Goal: Check status: Check status

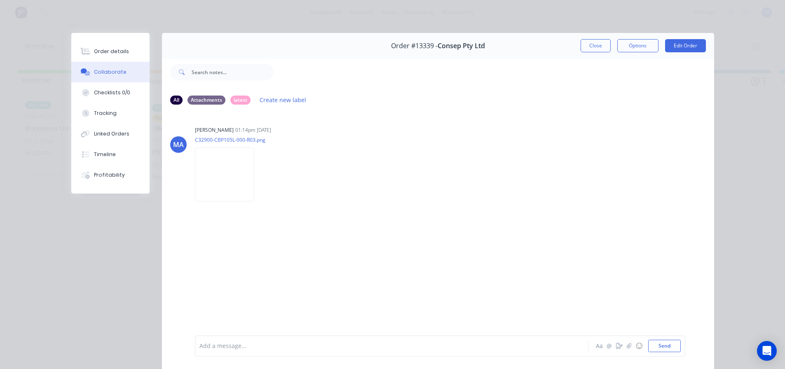
scroll to position [45, 0]
click at [598, 42] on button "Close" at bounding box center [596, 45] width 30 height 13
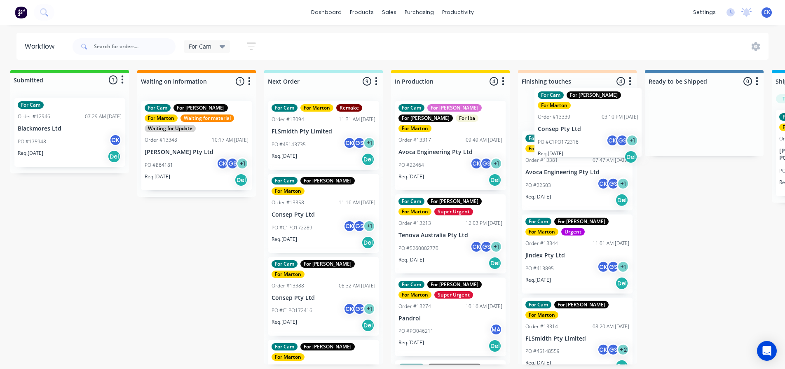
scroll to position [0, 0]
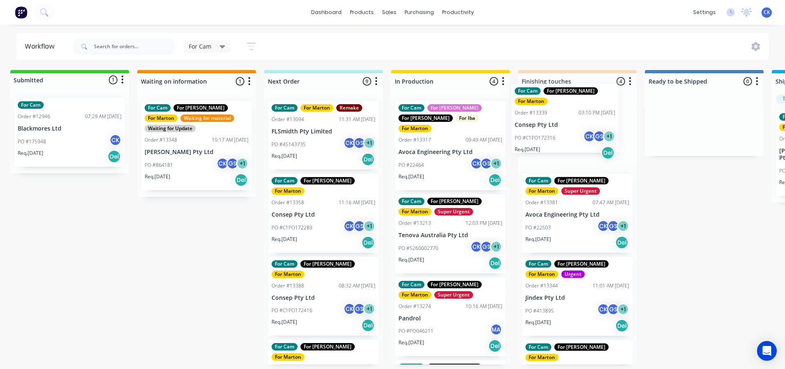
drag, startPoint x: 340, startPoint y: 215, endPoint x: 552, endPoint y: 140, distance: 224.9
click at [548, 136] on div "Submitted 1 Status colour #32CD32 hex #32CD32 Save Cancel Summaries Total order…" at bounding box center [553, 217] width 1135 height 295
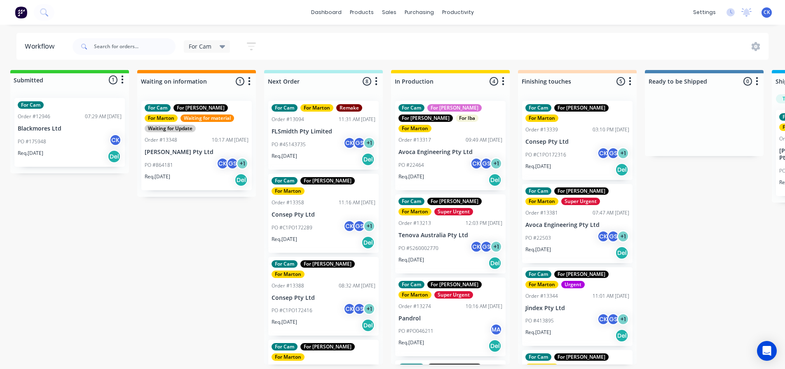
click at [323, 223] on div "PO #C1PO172289 CK GS + 1" at bounding box center [324, 228] width 104 height 16
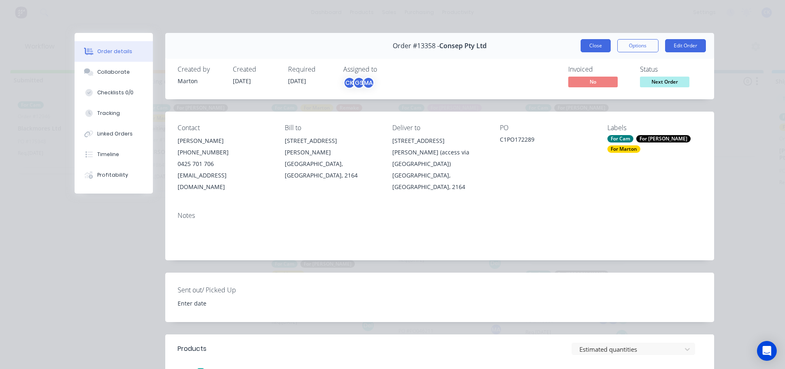
click at [594, 40] on button "Close" at bounding box center [596, 45] width 30 height 13
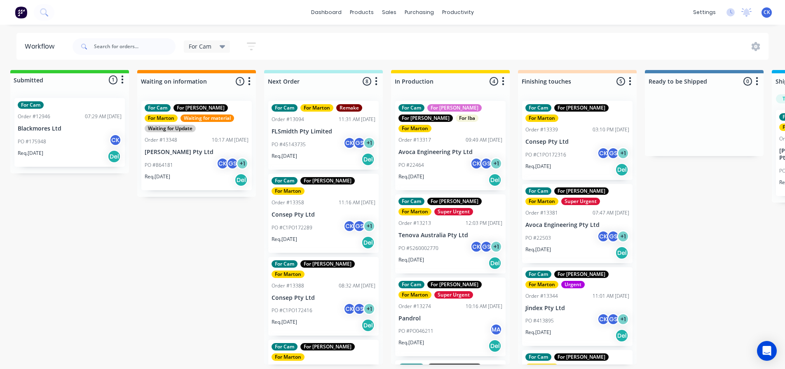
click at [326, 303] on div "PO #C1PO172416 CK GS + 1" at bounding box center [324, 311] width 104 height 16
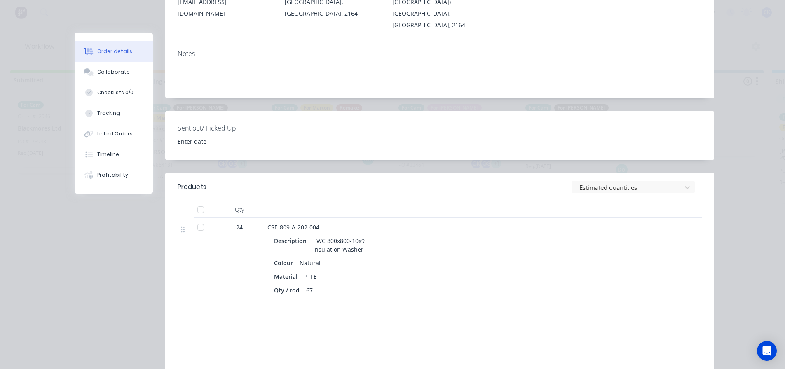
scroll to position [165, 0]
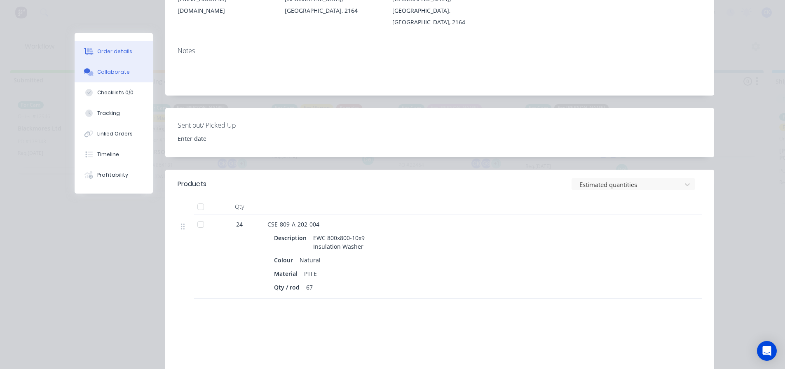
click at [103, 75] on div "Collaborate" at bounding box center [113, 71] width 33 height 7
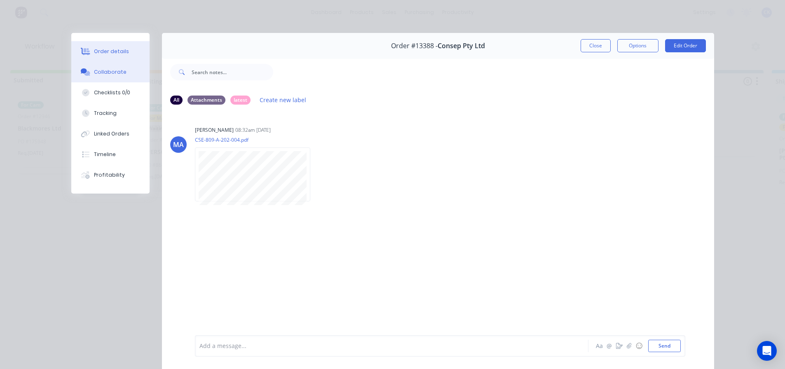
click at [130, 59] on button "Order details" at bounding box center [110, 51] width 78 height 21
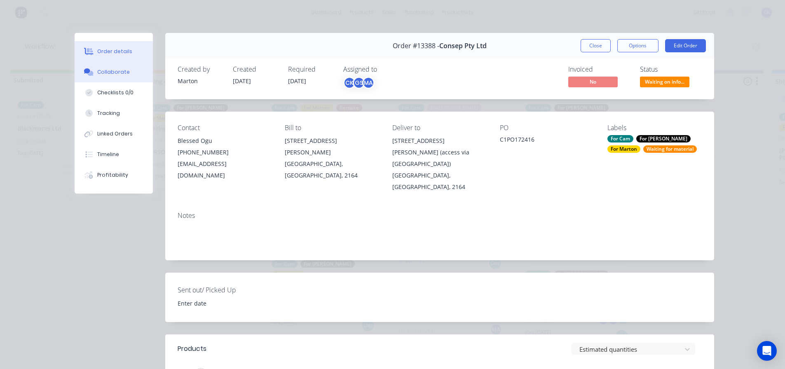
click at [121, 80] on button "Collaborate" at bounding box center [114, 72] width 78 height 21
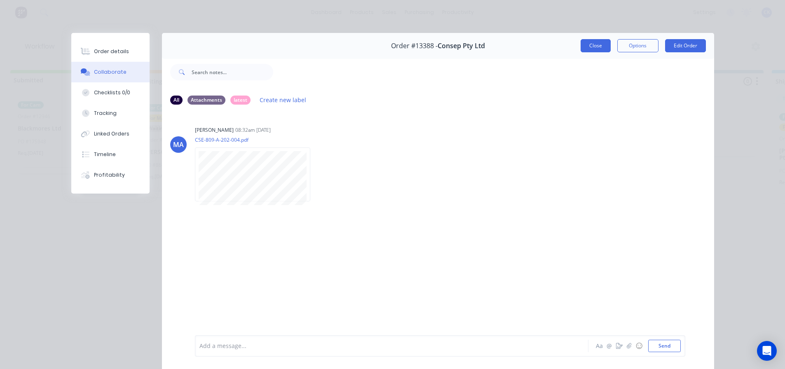
click at [581, 49] on button "Close" at bounding box center [596, 45] width 30 height 13
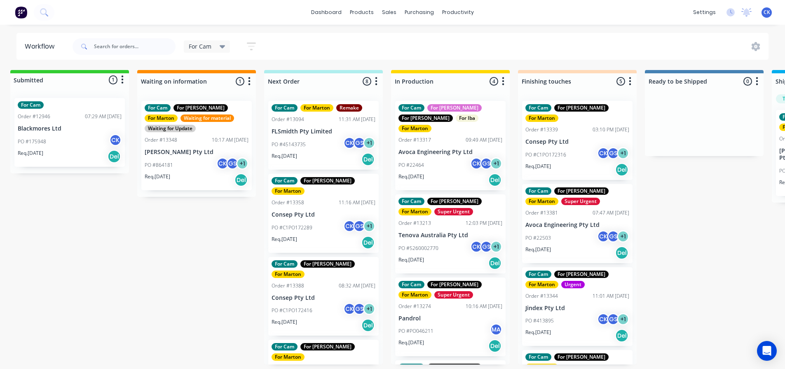
scroll to position [0, 7]
click at [448, 173] on div "Req. [DATE] Del" at bounding box center [451, 180] width 104 height 14
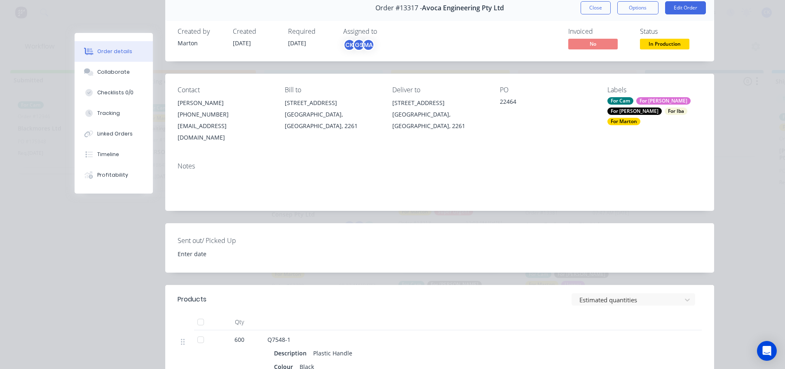
scroll to position [0, 0]
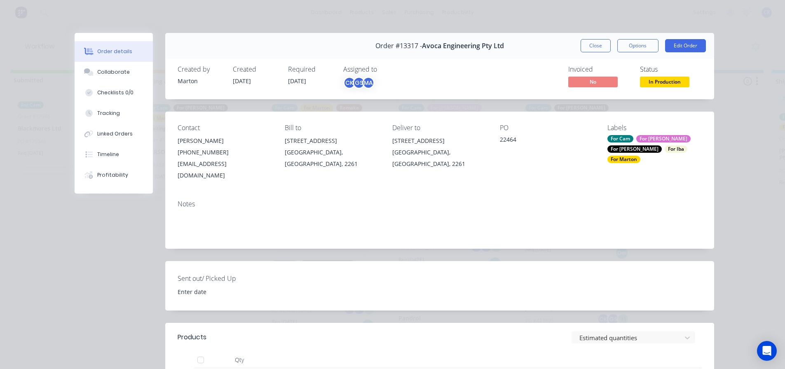
click at [583, 46] on button "Close" at bounding box center [596, 45] width 30 height 13
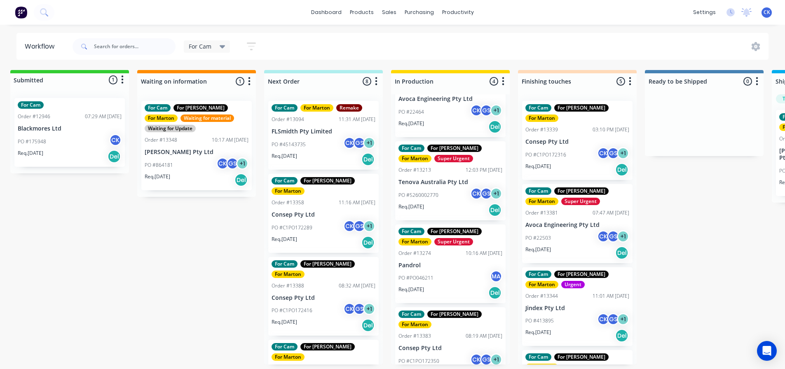
scroll to position [55, 0]
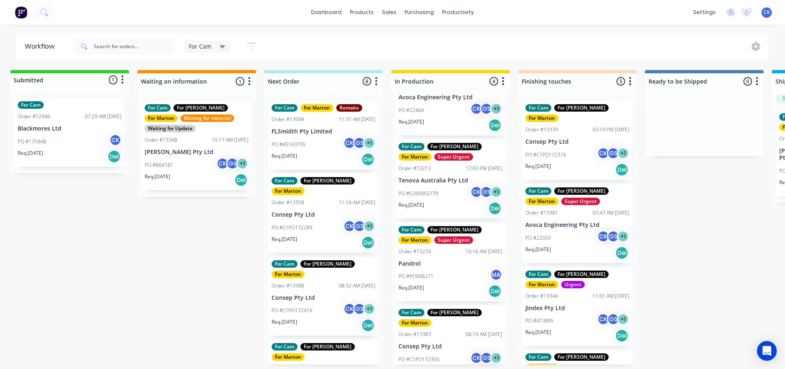
click at [453, 202] on div "Req. [DATE] Del" at bounding box center [451, 209] width 104 height 14
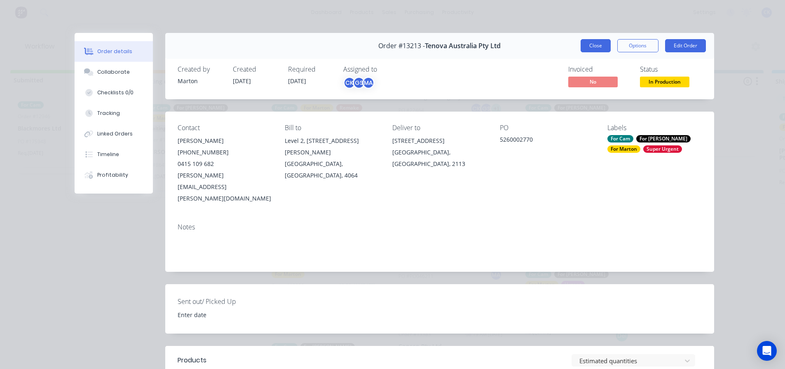
click at [589, 47] on button "Close" at bounding box center [596, 45] width 30 height 13
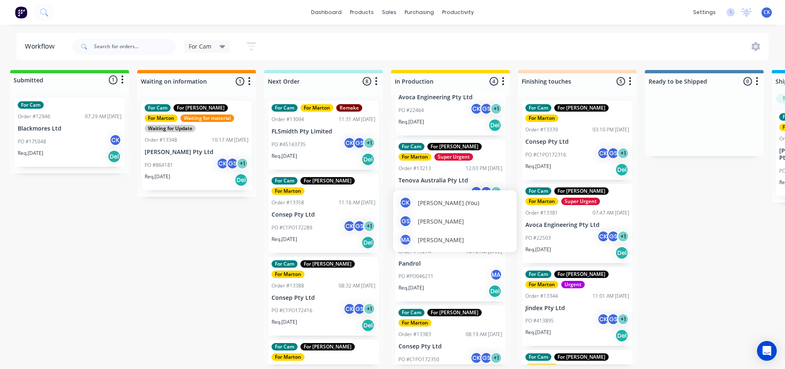
scroll to position [2, 7]
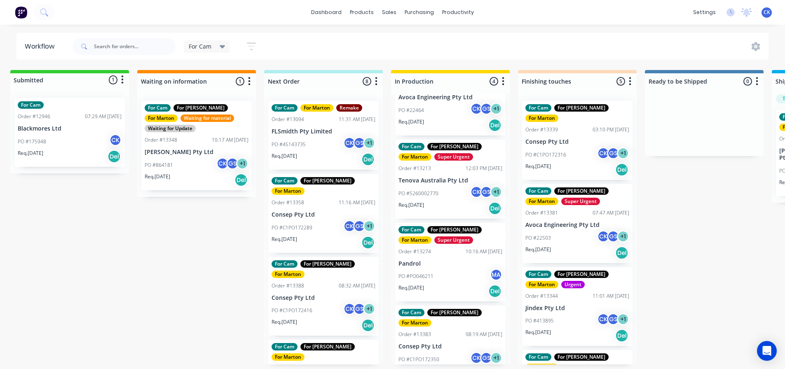
click at [446, 284] on div "Req. [DATE] Del" at bounding box center [451, 291] width 104 height 14
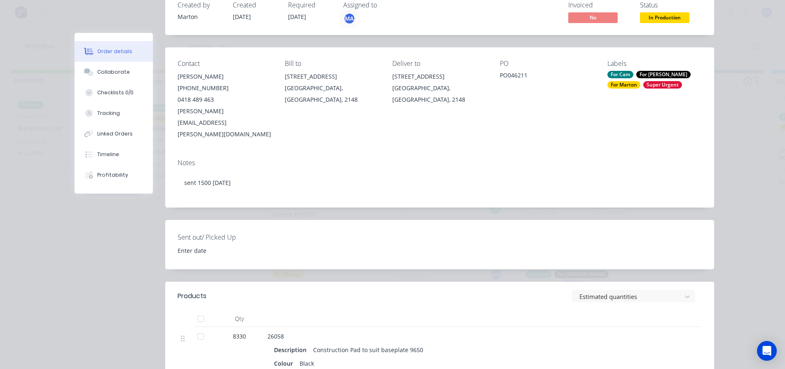
scroll to position [0, 0]
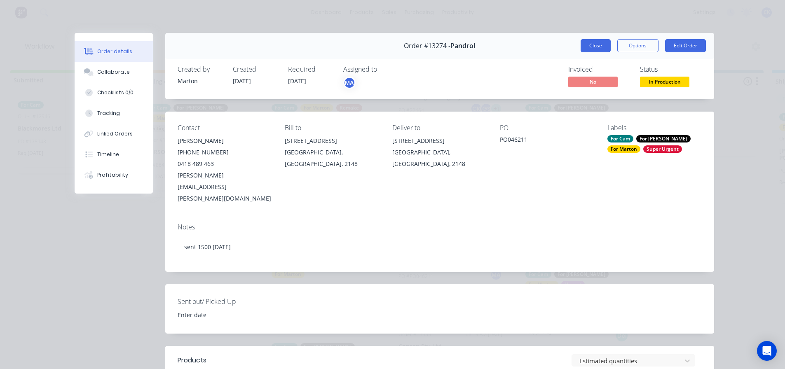
click at [581, 48] on button "Close" at bounding box center [596, 45] width 30 height 13
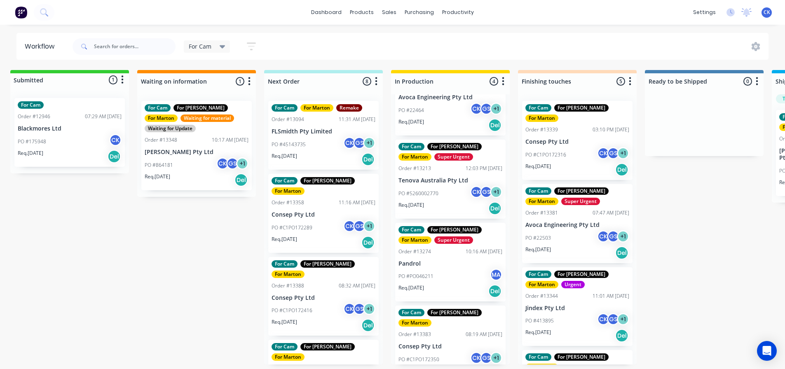
click at [452, 352] on div "PO #C1PO172350 CK GS + 1" at bounding box center [451, 360] width 104 height 16
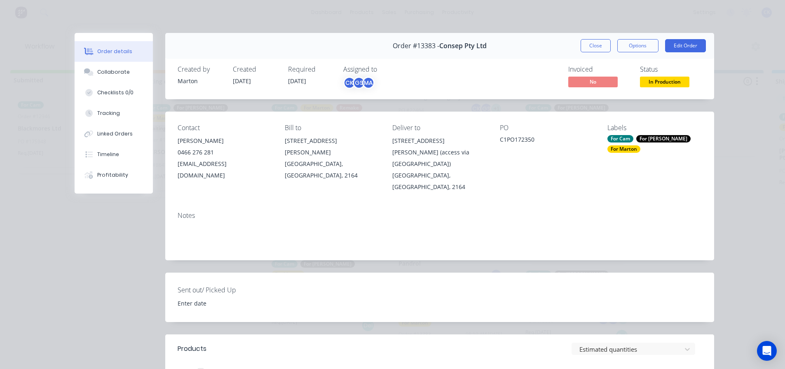
drag, startPoint x: 582, startPoint y: 47, endPoint x: 578, endPoint y: 53, distance: 6.5
click at [582, 47] on button "Close" at bounding box center [596, 45] width 30 height 13
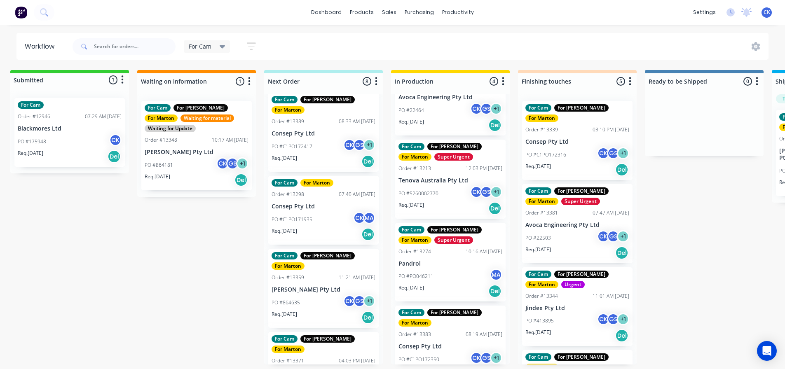
scroll to position [315, 0]
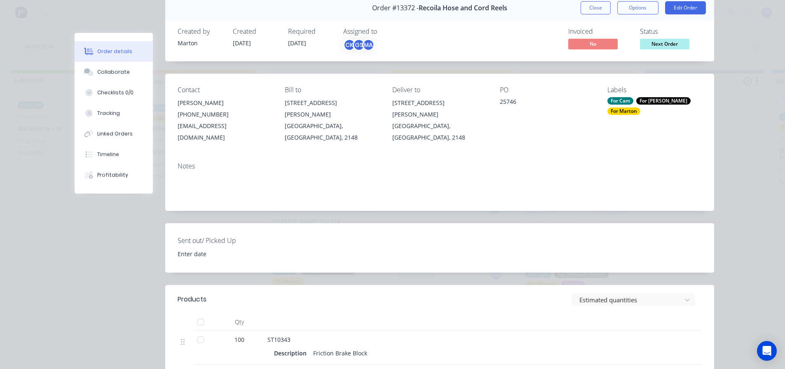
scroll to position [0, 0]
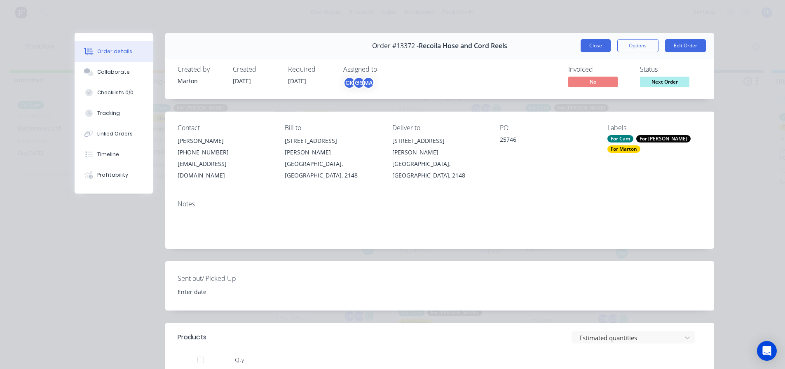
click at [597, 46] on button "Close" at bounding box center [596, 45] width 30 height 13
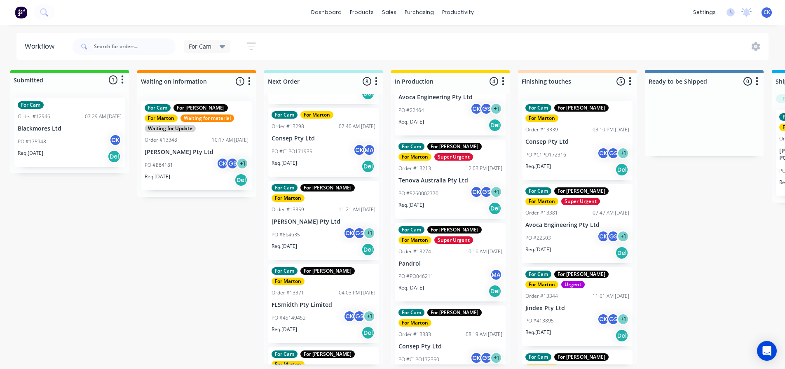
click at [333, 243] on div "Req. [DATE] Del" at bounding box center [324, 250] width 104 height 14
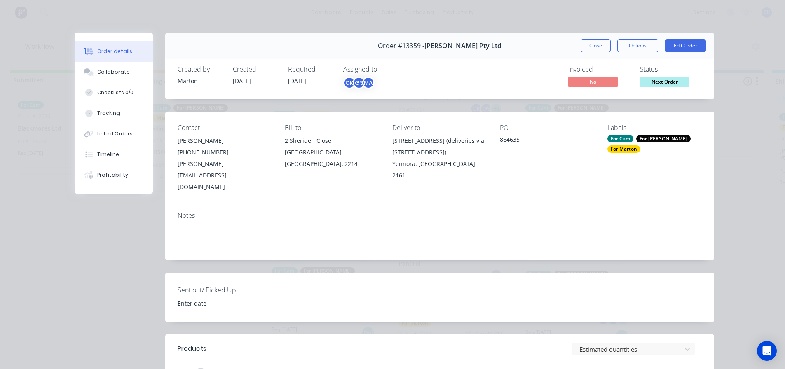
click at [601, 52] on div "Order #13359 - [PERSON_NAME] Pty Ltd Close Options Edit Order" at bounding box center [439, 46] width 549 height 26
drag, startPoint x: 601, startPoint y: 50, endPoint x: 595, endPoint y: 59, distance: 10.4
click at [601, 50] on button "Close" at bounding box center [596, 45] width 30 height 13
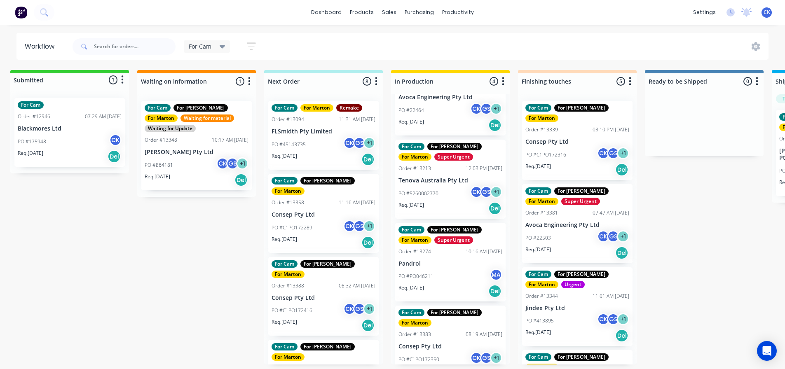
scroll to position [0, 7]
click at [306, 161] on div "Req. [DATE] Del" at bounding box center [324, 159] width 104 height 14
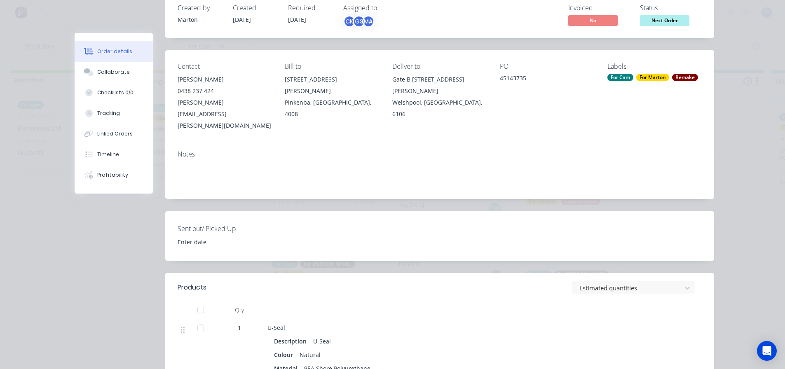
scroll to position [0, 0]
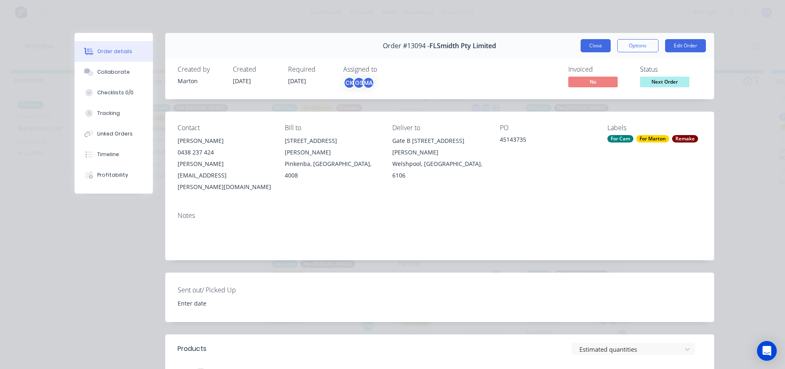
click at [599, 47] on button "Close" at bounding box center [596, 45] width 30 height 13
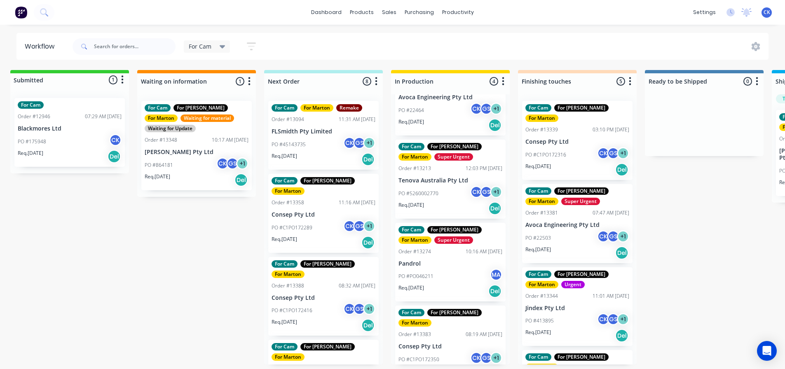
click at [314, 220] on div "PO #C1PO172289 CK GS + 1" at bounding box center [324, 228] width 104 height 16
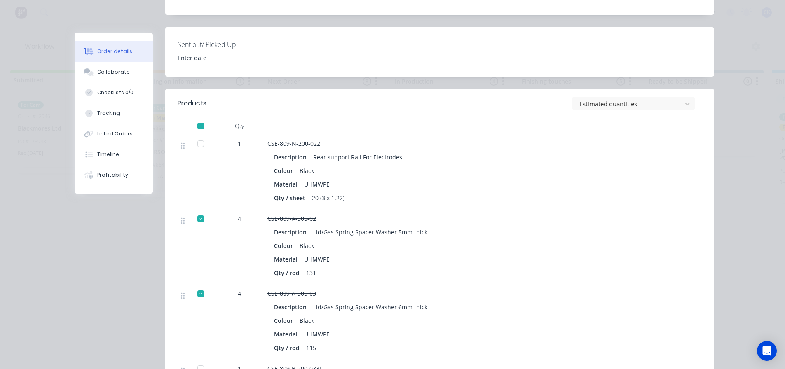
scroll to position [395, 0]
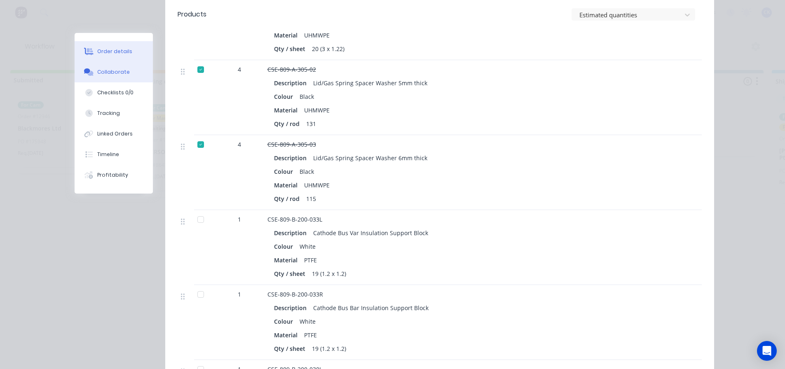
click at [105, 71] on div "Collaborate" at bounding box center [113, 71] width 33 height 7
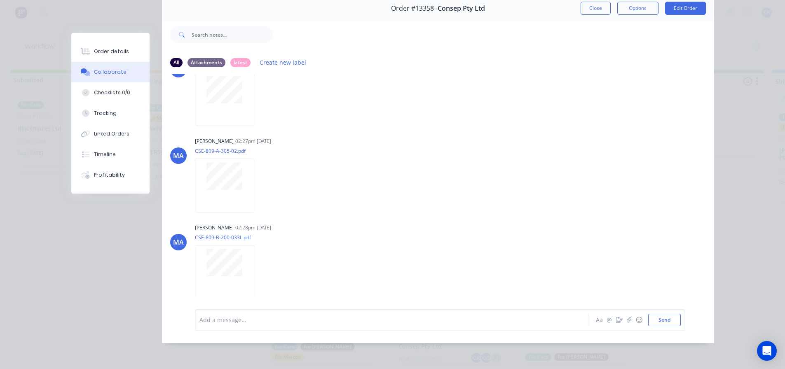
scroll to position [17, 0]
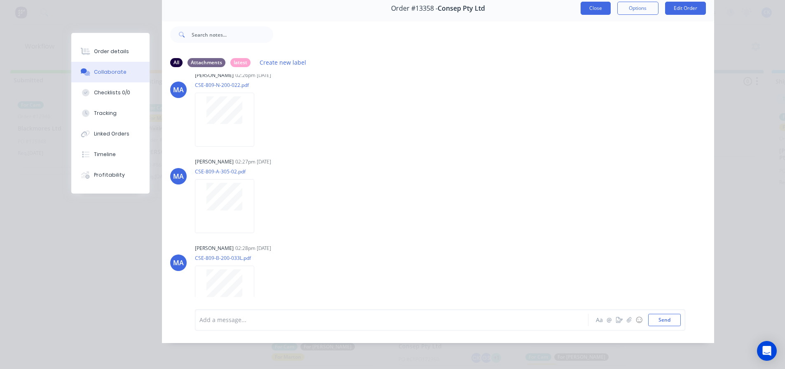
click at [584, 4] on button "Close" at bounding box center [596, 8] width 30 height 13
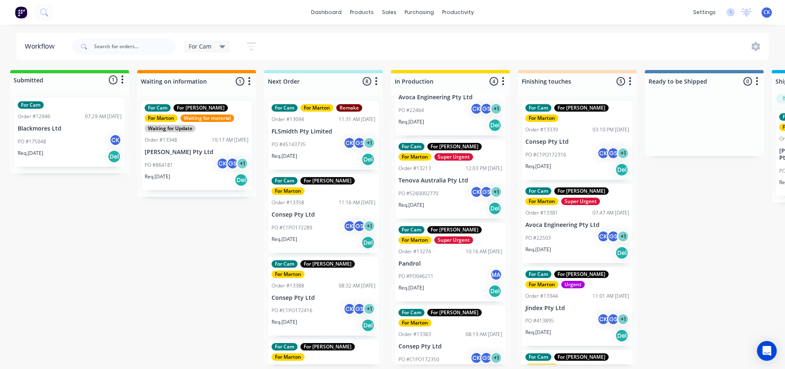
click at [558, 151] on p "PO #C1PO172316" at bounding box center [545, 154] width 41 height 7
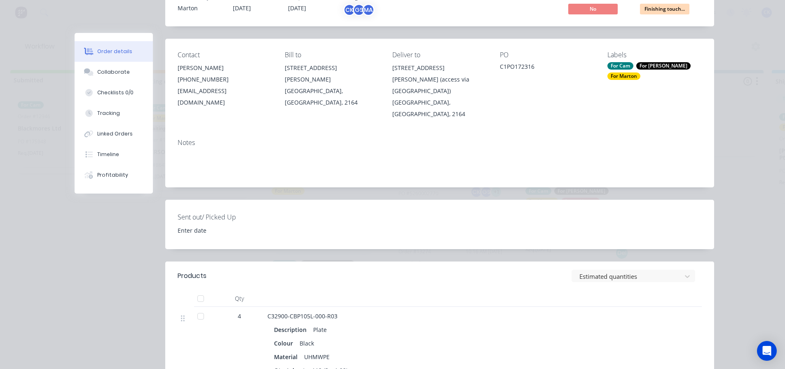
scroll to position [165, 0]
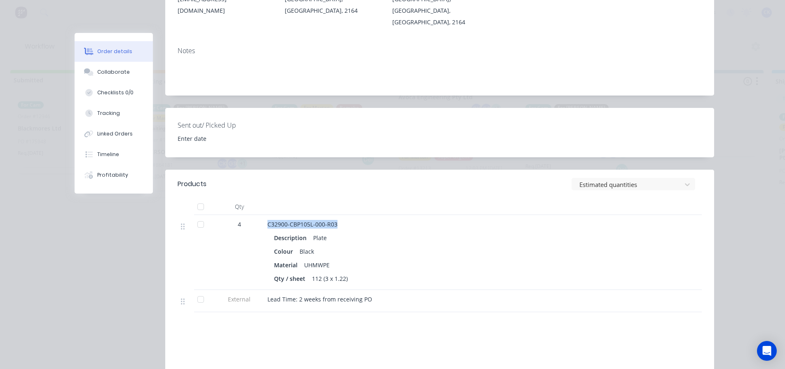
drag, startPoint x: 340, startPoint y: 214, endPoint x: 264, endPoint y: 208, distance: 76.5
click at [264, 215] on div "C32900-CBP105L-000-R03 Description Plate Colour Black Material UHMWPE Qty / she…" at bounding box center [429, 252] width 330 height 75
copy span "C32900-CBP105L-000-R03"
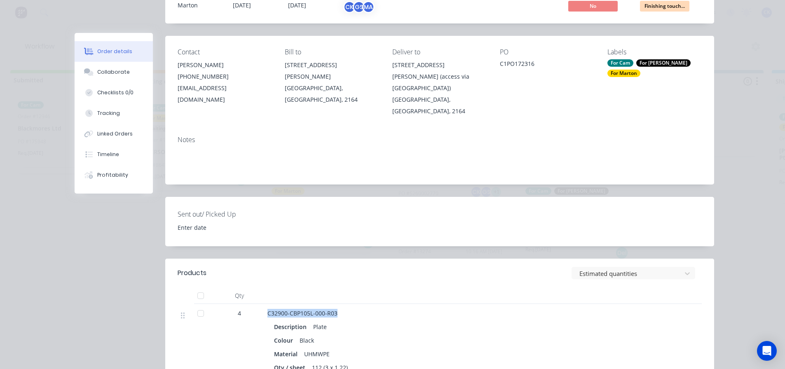
scroll to position [0, 0]
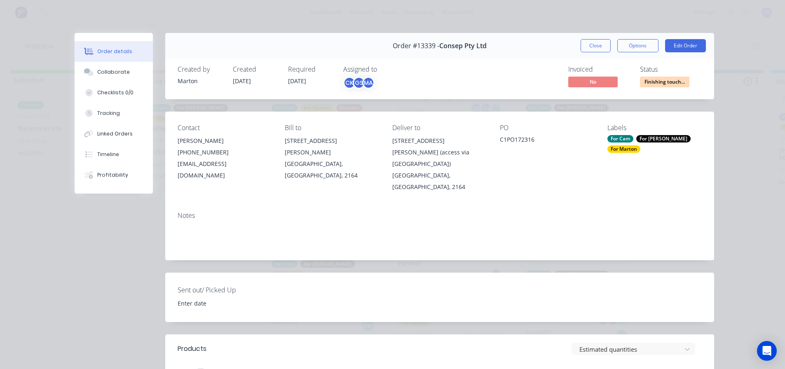
click at [649, 82] on span "Finishing touch..." at bounding box center [664, 82] width 49 height 10
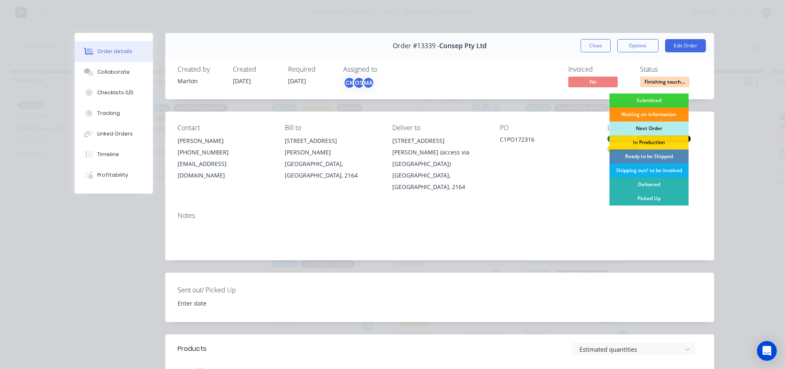
click at [534, 173] on div "PO C1PO172316" at bounding box center [547, 158] width 94 height 69
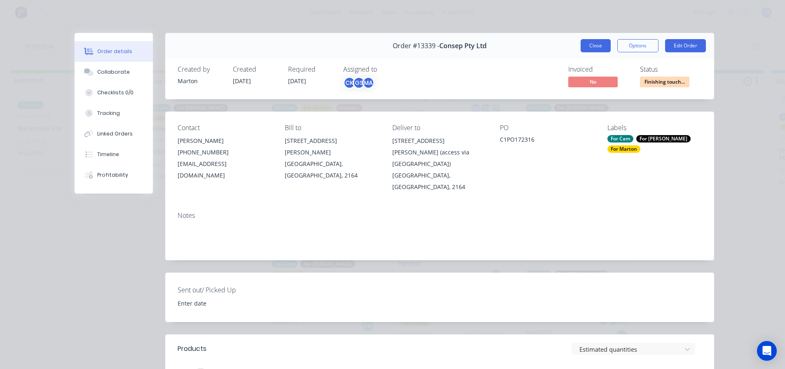
click at [587, 46] on button "Close" at bounding box center [596, 45] width 30 height 13
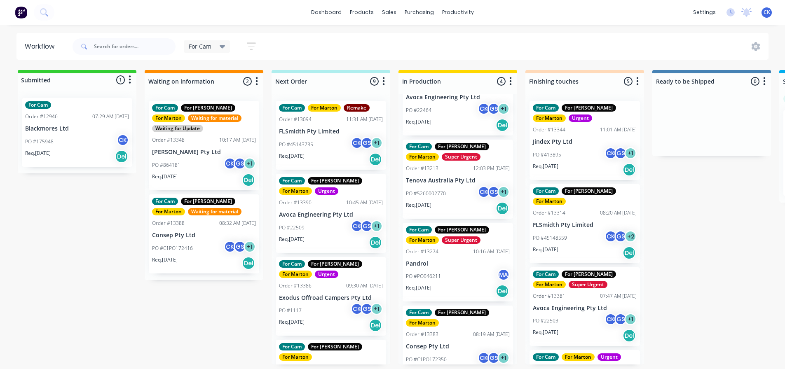
scroll to position [2, 0]
click at [434, 352] on div "PO #C1PO172350 CK GS + 1" at bounding box center [458, 360] width 104 height 16
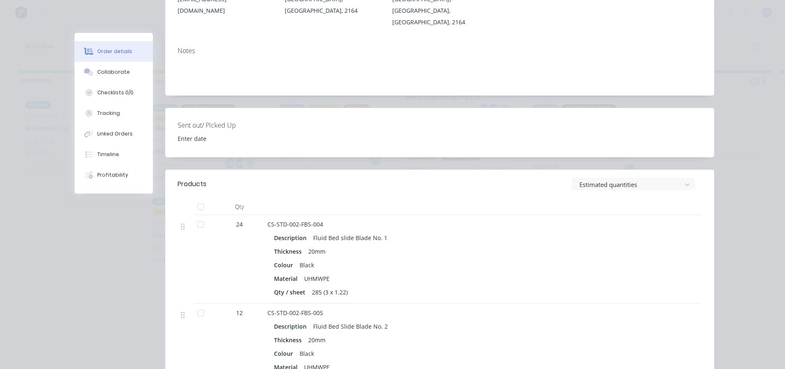
scroll to position [0, 0]
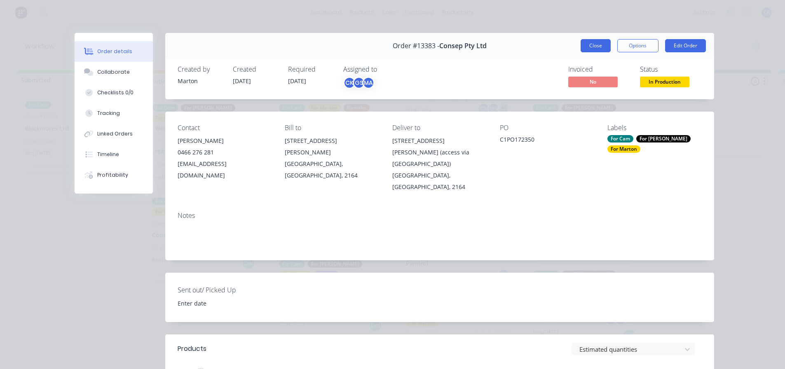
click at [586, 45] on button "Close" at bounding box center [596, 45] width 30 height 13
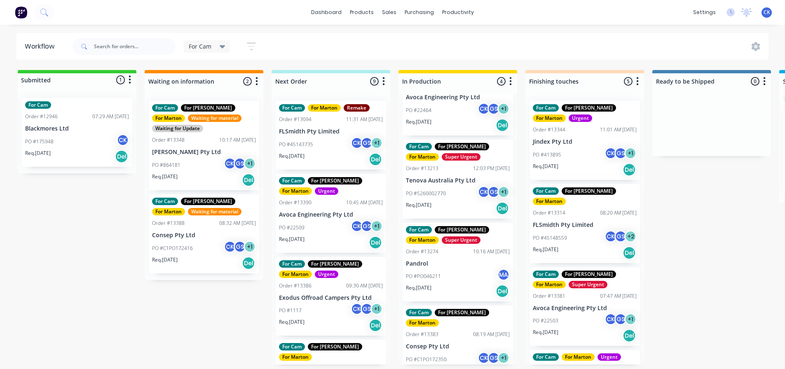
click at [326, 312] on div "PO #1117 CK GS + 1" at bounding box center [331, 311] width 104 height 16
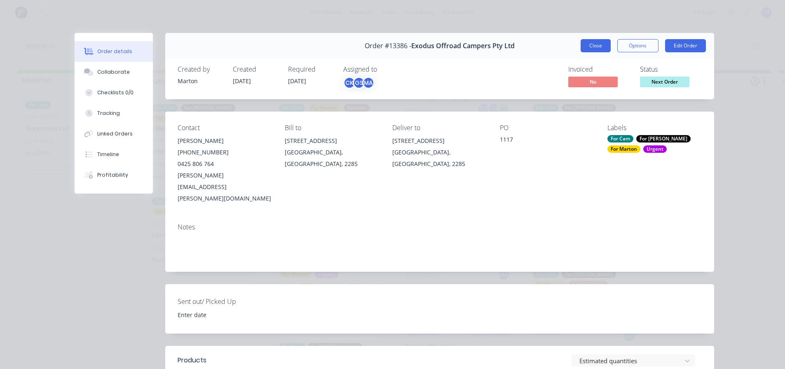
click at [594, 44] on button "Close" at bounding box center [596, 45] width 30 height 13
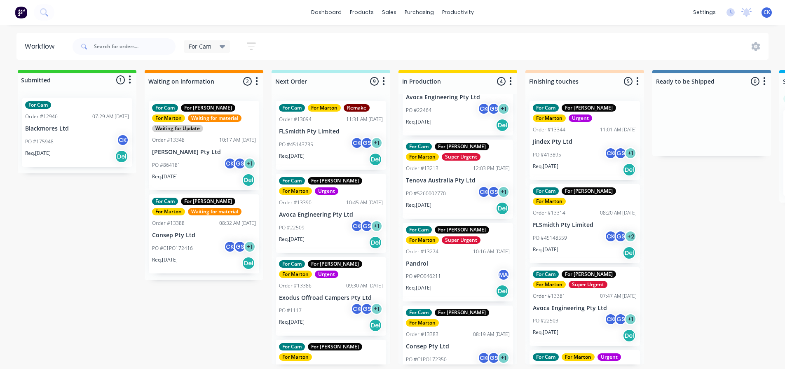
click at [331, 227] on div "PO #22509 CK GS + 1" at bounding box center [331, 228] width 104 height 16
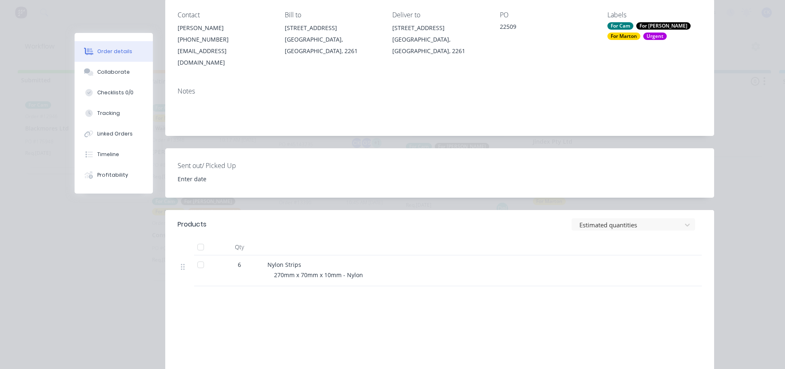
scroll to position [124, 0]
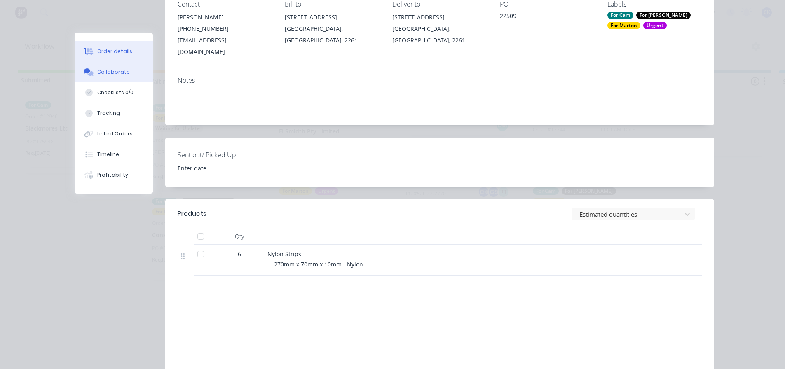
click at [103, 68] on div "Collaborate" at bounding box center [113, 71] width 33 height 7
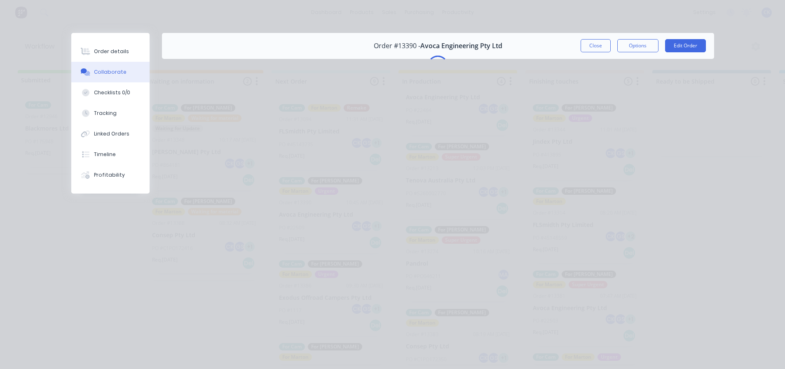
scroll to position [0, 0]
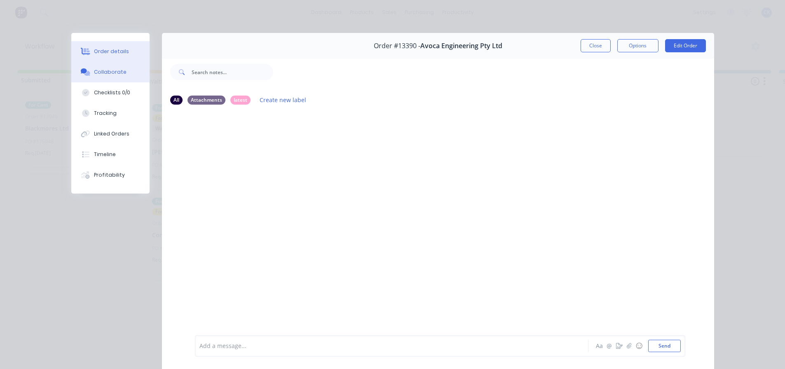
click at [97, 53] on div "Order details" at bounding box center [111, 51] width 35 height 7
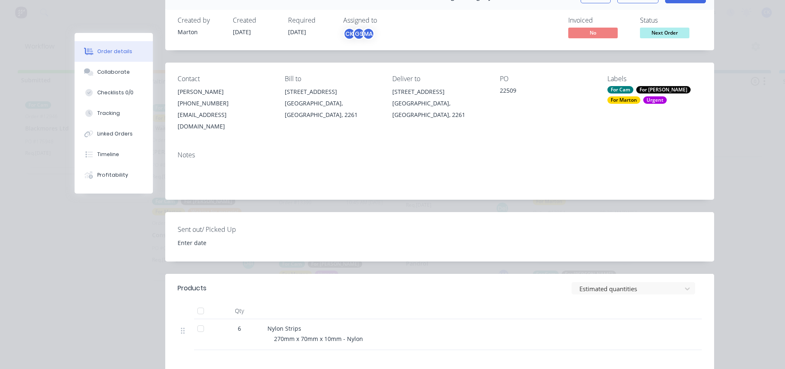
scroll to position [124, 0]
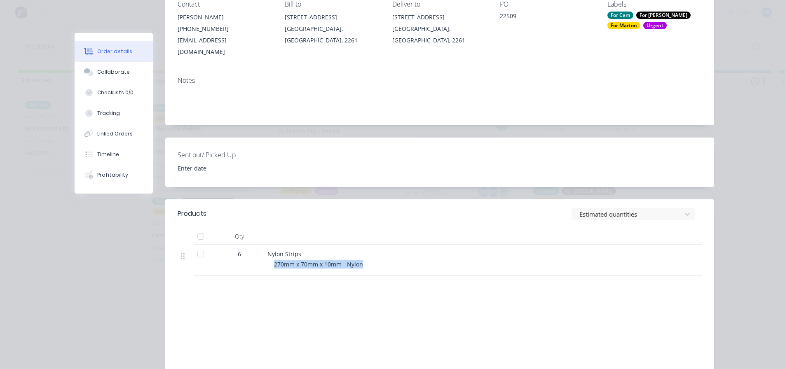
drag, startPoint x: 271, startPoint y: 254, endPoint x: 361, endPoint y: 253, distance: 90.3
click at [361, 260] on div "270mm x 70mm x 10mm - Nylon" at bounding box center [432, 264] width 317 height 9
click at [363, 260] on div "270mm x 70mm x 10mm - Nylon" at bounding box center [432, 264] width 317 height 9
click at [357, 260] on span "270mm x 70mm x 10mm - Nylon" at bounding box center [318, 264] width 89 height 8
drag, startPoint x: 327, startPoint y: 254, endPoint x: 355, endPoint y: 253, distance: 28.0
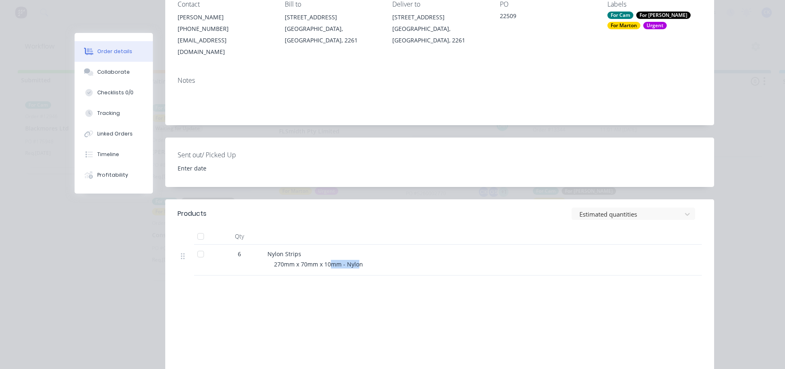
click at [355, 260] on span "270mm x 70mm x 10mm - Nylon" at bounding box center [318, 264] width 89 height 8
drag, startPoint x: 321, startPoint y: 254, endPoint x: 336, endPoint y: 254, distance: 14.4
click at [336, 260] on span "270mm x 70mm x 10mm - Nylon" at bounding box center [318, 264] width 89 height 8
drag, startPoint x: 336, startPoint y: 254, endPoint x: 326, endPoint y: 255, distance: 10.3
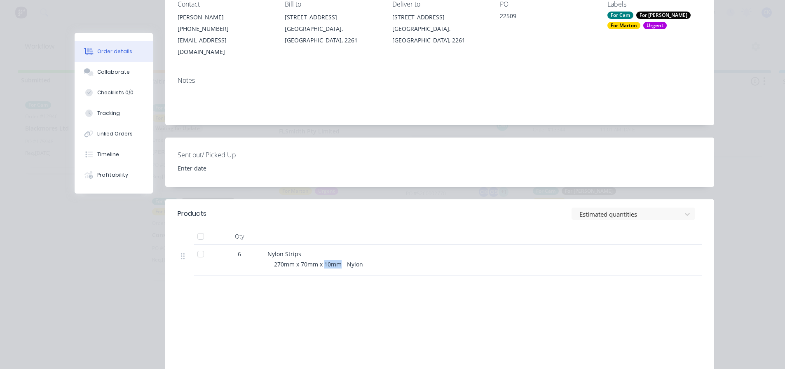
click at [336, 260] on span "270mm x 70mm x 10mm - Nylon" at bounding box center [318, 264] width 89 height 8
drag, startPoint x: 270, startPoint y: 252, endPoint x: 314, endPoint y: 252, distance: 43.3
click at [314, 252] on div "Nylon Strips 270mm x 70mm x 10mm - Nylon" at bounding box center [429, 260] width 330 height 31
click at [314, 260] on span "270mm x 70mm x 10mm - Nylon" at bounding box center [318, 264] width 89 height 8
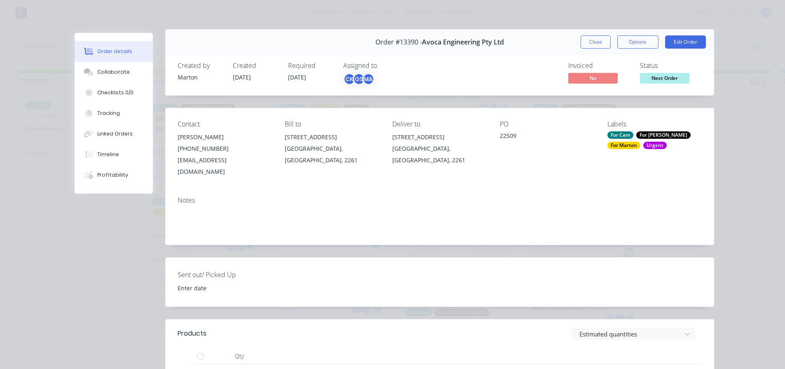
scroll to position [0, 0]
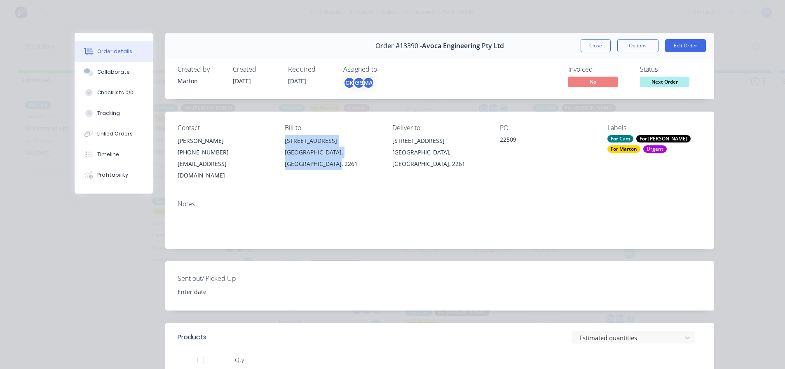
drag, startPoint x: 287, startPoint y: 139, endPoint x: 324, endPoint y: 169, distance: 47.2
click at [324, 169] on div "Unit 5/7 Enterprise Drive Berkeley Vale, New South Wales, 2261" at bounding box center [332, 152] width 94 height 35
click at [314, 162] on div "[GEOGRAPHIC_DATA], [GEOGRAPHIC_DATA], 2261" at bounding box center [332, 158] width 94 height 23
drag, startPoint x: 172, startPoint y: 141, endPoint x: 315, endPoint y: 166, distance: 145.3
click at [315, 166] on div "Contact Leanne Marr (02) 4388 2853 reception@avocaengineering.com.au Bill to Un…" at bounding box center [439, 153] width 549 height 82
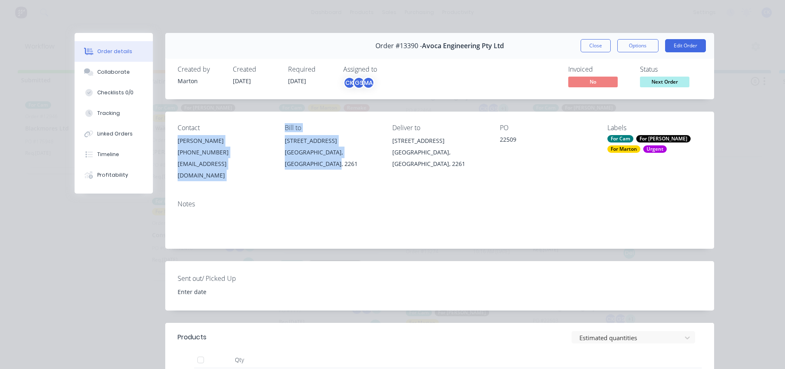
drag, startPoint x: 315, startPoint y: 165, endPoint x: 311, endPoint y: 165, distance: 4.1
click at [314, 165] on div "[GEOGRAPHIC_DATA], [GEOGRAPHIC_DATA], 2261" at bounding box center [332, 158] width 94 height 23
drag, startPoint x: 174, startPoint y: 125, endPoint x: 408, endPoint y: 162, distance: 237.4
click at [408, 162] on div "Contact Leanne Marr (02) 4388 2853 reception@avocaengineering.com.au Bill to Un…" at bounding box center [439, 153] width 549 height 82
click at [303, 130] on div "Bill to" at bounding box center [332, 128] width 94 height 8
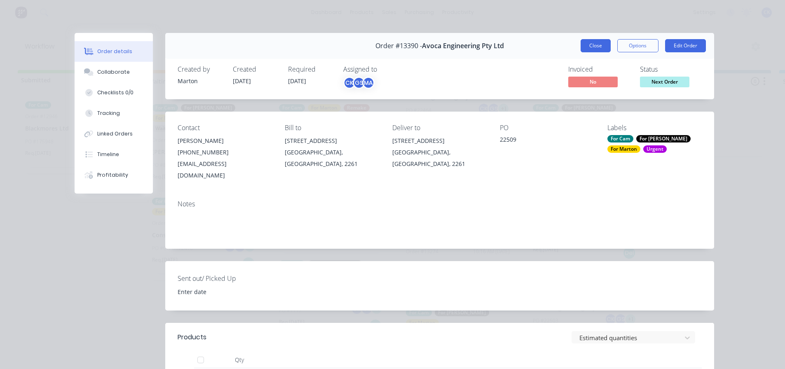
click at [588, 46] on button "Close" at bounding box center [596, 45] width 30 height 13
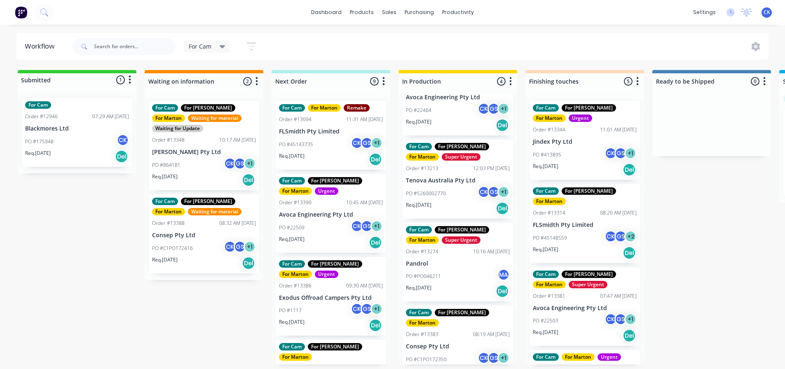
click at [335, 134] on p "FLSmidth Pty Limited" at bounding box center [331, 131] width 104 height 7
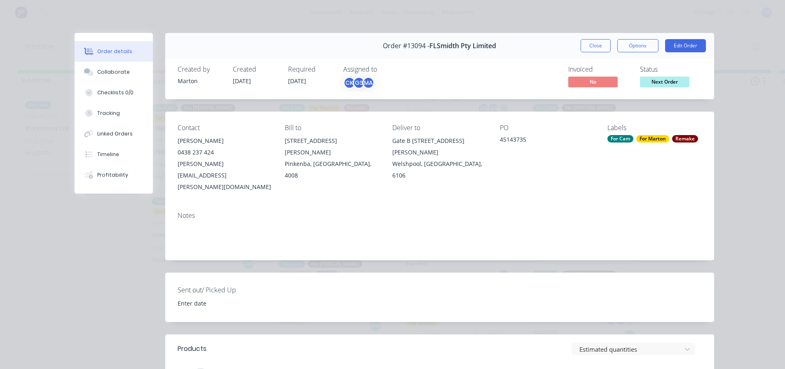
click at [600, 49] on button "Close" at bounding box center [596, 45] width 30 height 13
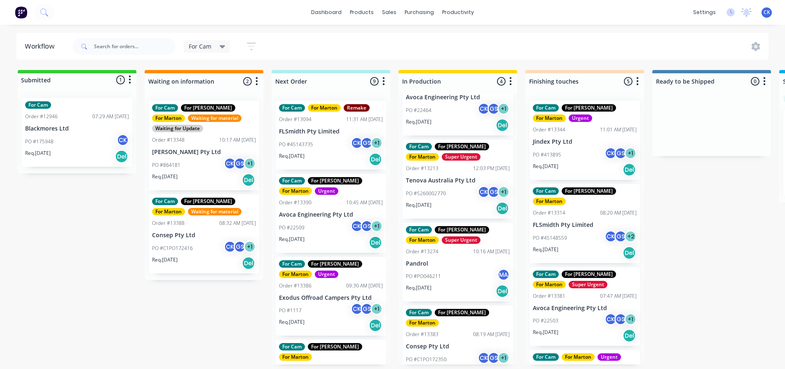
click at [329, 310] on div "PO #1117 CK GS + 1" at bounding box center [331, 311] width 104 height 16
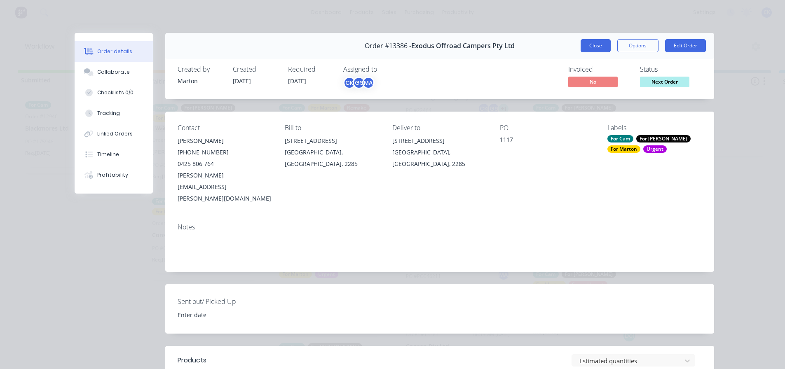
click at [595, 42] on button "Close" at bounding box center [596, 45] width 30 height 13
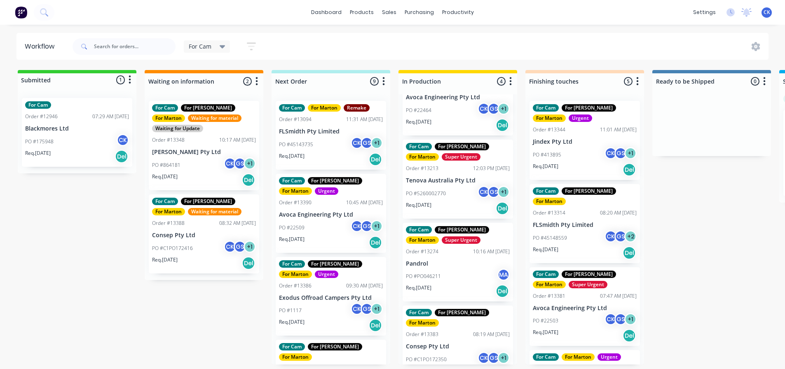
click at [329, 237] on div "Req. 10/10/25 Del" at bounding box center [331, 243] width 104 height 14
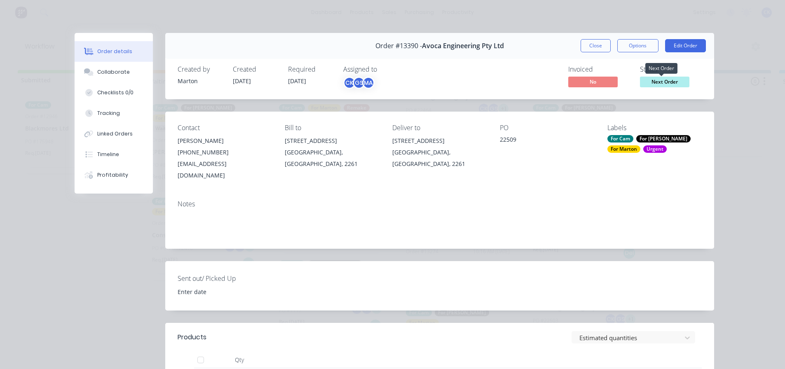
click at [655, 83] on span "Next Order" at bounding box center [664, 82] width 49 height 10
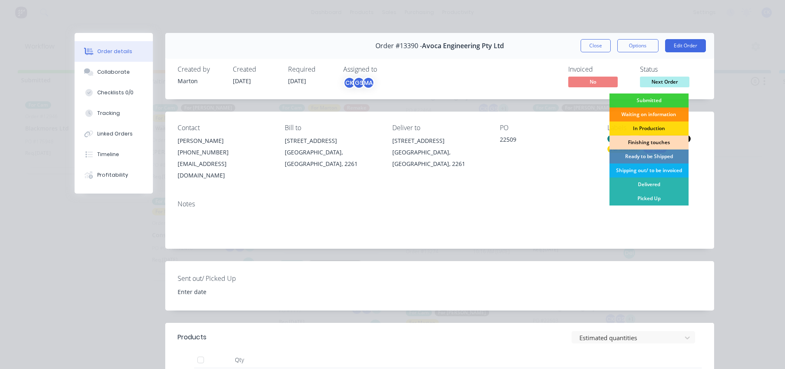
click at [645, 140] on div "Finishing touches" at bounding box center [649, 143] width 79 height 14
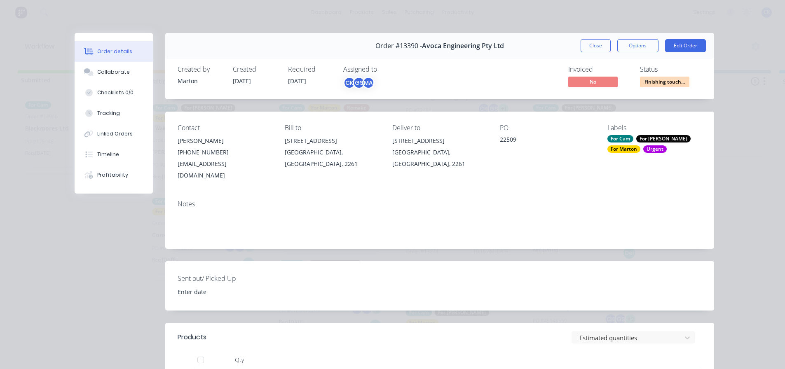
click at [530, 197] on div "Notes" at bounding box center [439, 221] width 549 height 55
drag, startPoint x: 600, startPoint y: 48, endPoint x: 516, endPoint y: 100, distance: 98.5
click at [600, 48] on button "Close" at bounding box center [596, 45] width 30 height 13
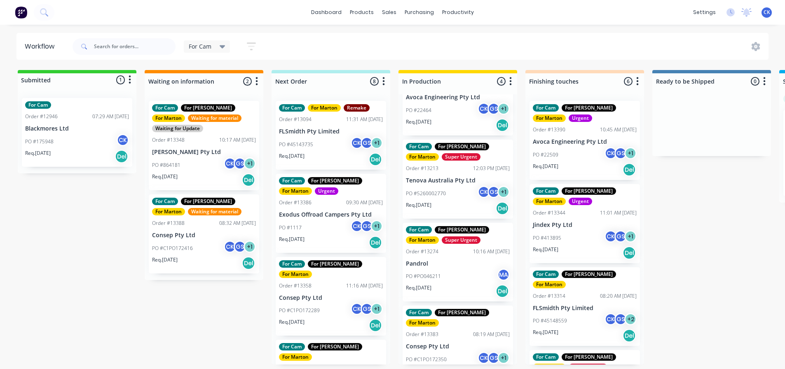
click at [331, 218] on p "Exodus Offroad Campers Pty Ltd" at bounding box center [331, 214] width 104 height 7
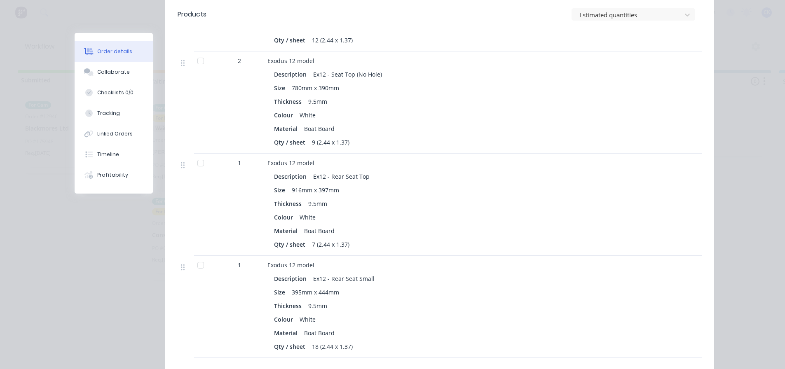
scroll to position [907, 0]
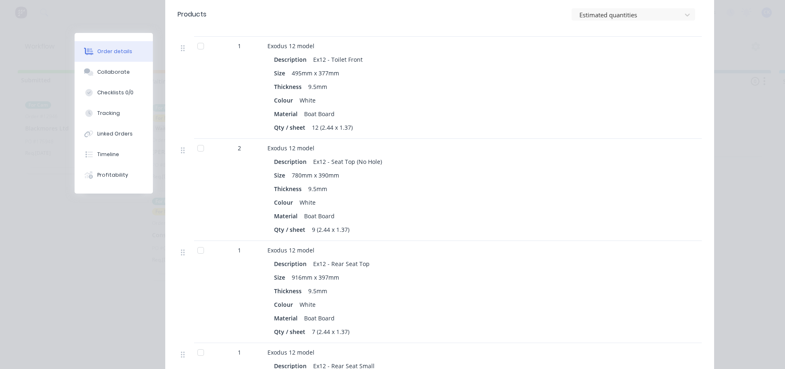
click at [378, 169] on div "Size 780mm x 390mm" at bounding box center [429, 175] width 310 height 12
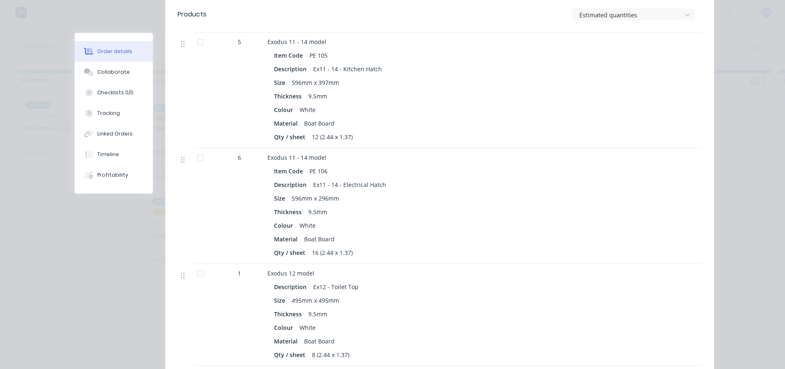
scroll to position [247, 0]
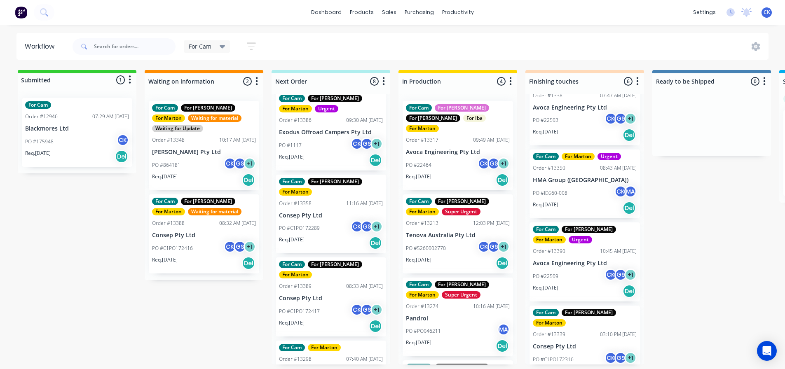
scroll to position [2, 0]
click at [317, 142] on div "PO #1117 CK GS + 1" at bounding box center [331, 146] width 104 height 16
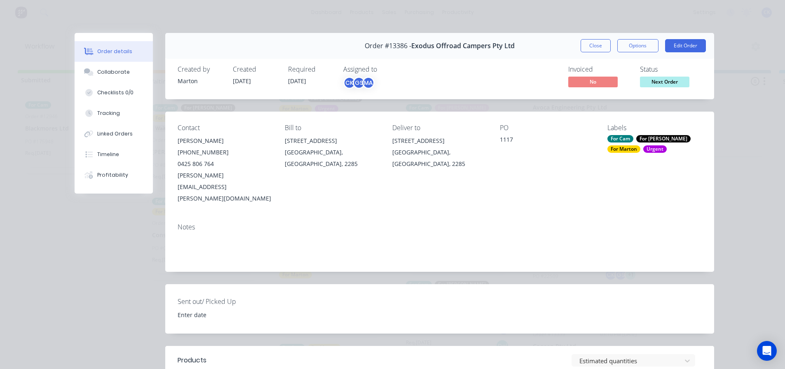
drag, startPoint x: 139, startPoint y: 22, endPoint x: 366, endPoint y: 30, distance: 227.2
click at [139, 22] on div "Order details Collaborate Checklists 0/0 Tracking Linked Orders Timeline Profit…" at bounding box center [392, 184] width 785 height 369
click at [601, 48] on button "Close" at bounding box center [596, 45] width 30 height 13
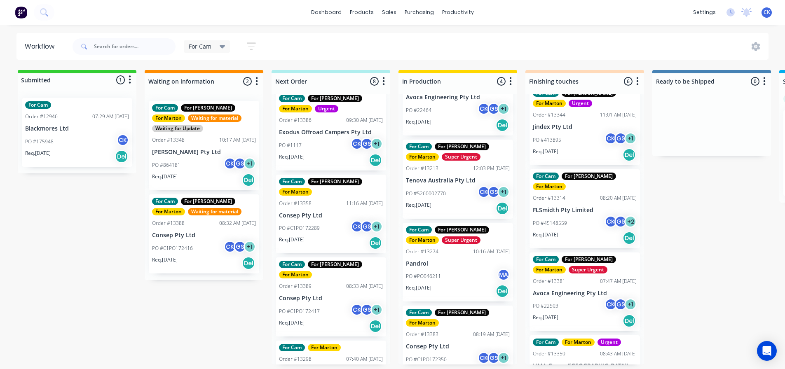
scroll to position [41, 0]
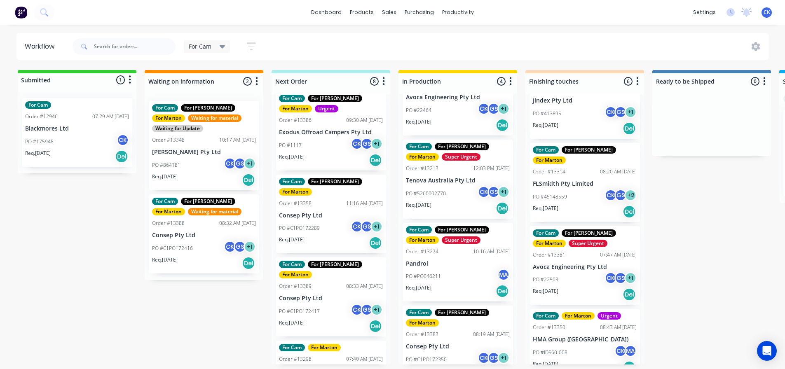
click at [562, 291] on div "For Cam For Gary For Marton Super Urgent Order #13381 07:47 AM 07/10/25 Avoca E…" at bounding box center [585, 265] width 110 height 79
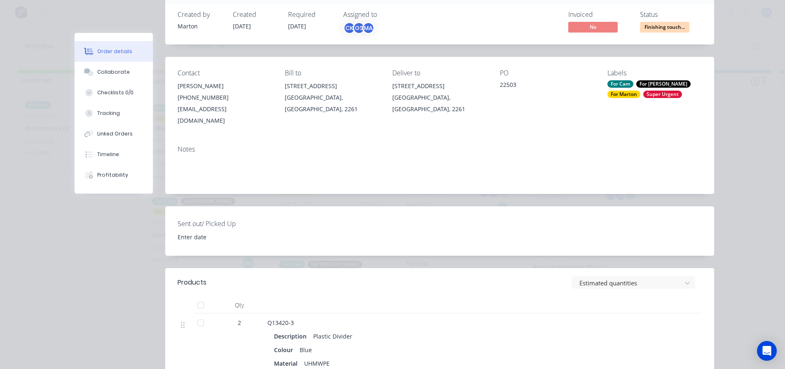
scroll to position [165, 0]
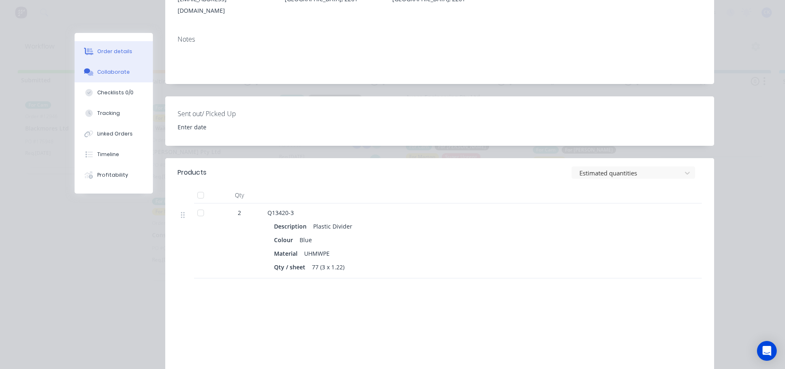
click at [99, 77] on button "Collaborate" at bounding box center [114, 72] width 78 height 21
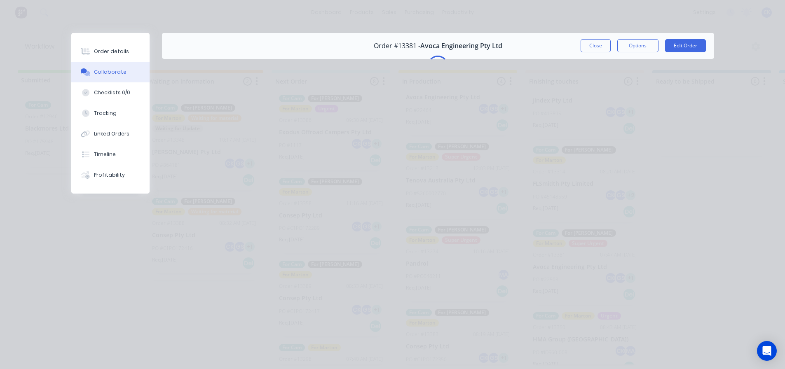
scroll to position [0, 0]
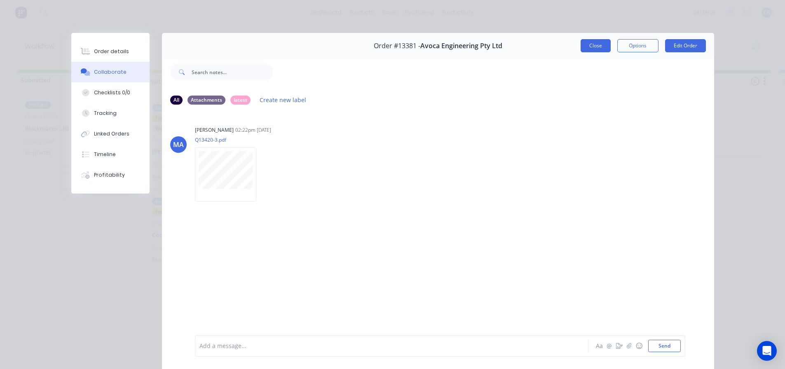
click at [586, 47] on button "Close" at bounding box center [596, 45] width 30 height 13
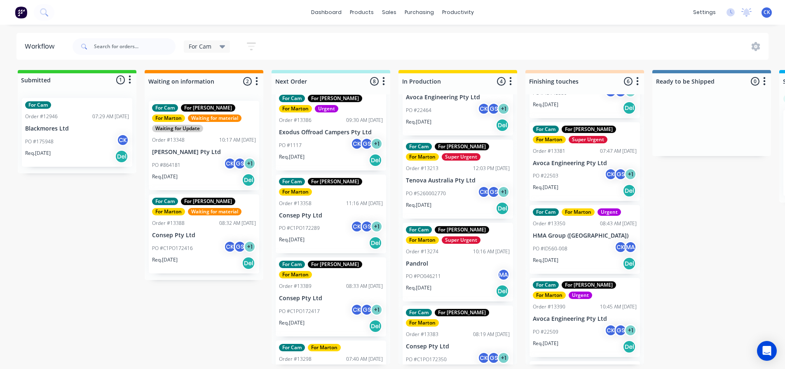
scroll to position [165, 0]
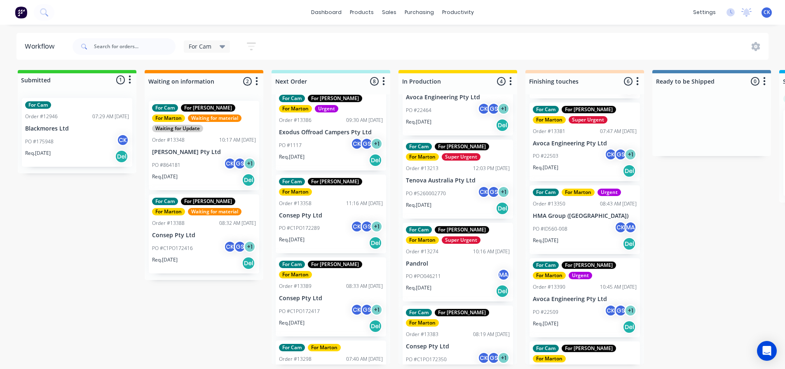
click at [581, 237] on div "Req. 10/10/25 Del" at bounding box center [585, 244] width 104 height 14
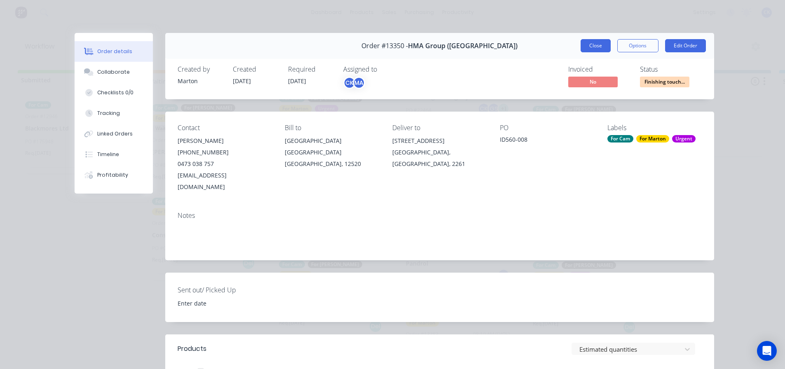
click at [584, 46] on button "Close" at bounding box center [596, 45] width 30 height 13
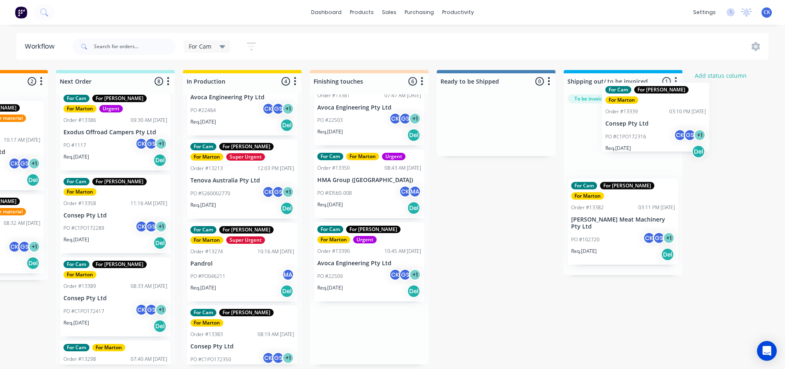
scroll to position [2, 217]
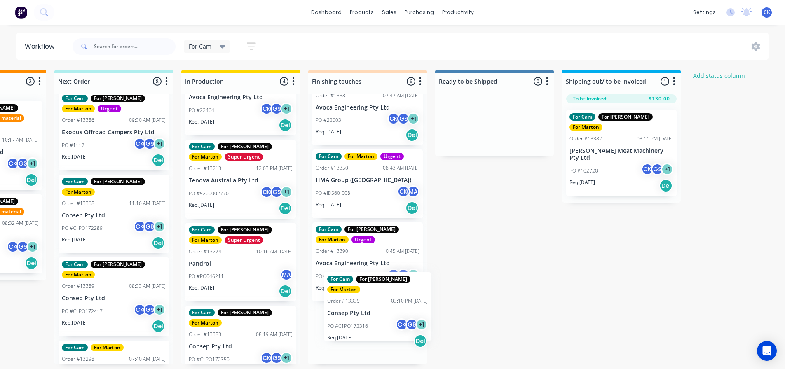
drag, startPoint x: 563, startPoint y: 337, endPoint x: 350, endPoint y: 328, distance: 214.1
click at [350, 326] on div "For Cam For Gary For Marton Urgent Order #13344 11:01 AM 22/09/25 Jindex Pty Lt…" at bounding box center [367, 229] width 119 height 270
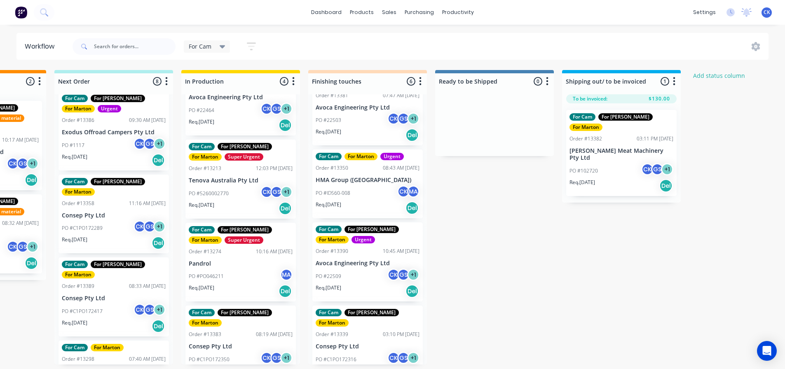
click at [357, 352] on div "PO #C1PO172316 CK GS + 1" at bounding box center [368, 360] width 104 height 16
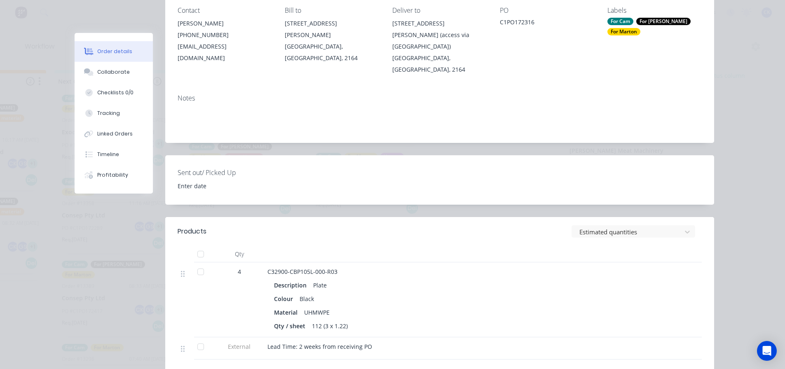
scroll to position [0, 0]
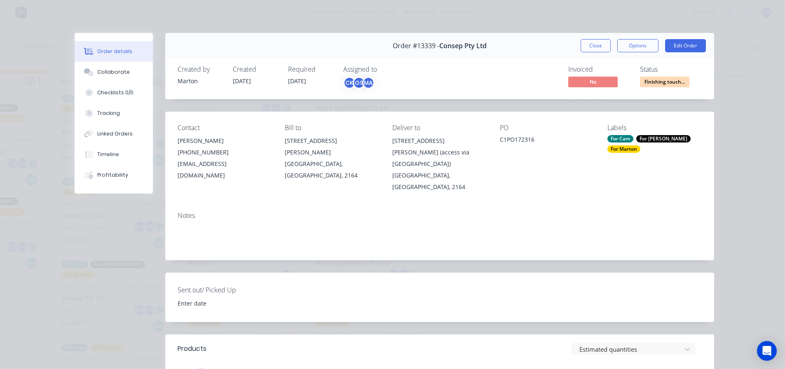
click at [590, 38] on div "Order #13339 - Consep Pty Ltd Close Options Edit Order" at bounding box center [439, 46] width 549 height 26
click at [585, 47] on button "Close" at bounding box center [596, 45] width 30 height 13
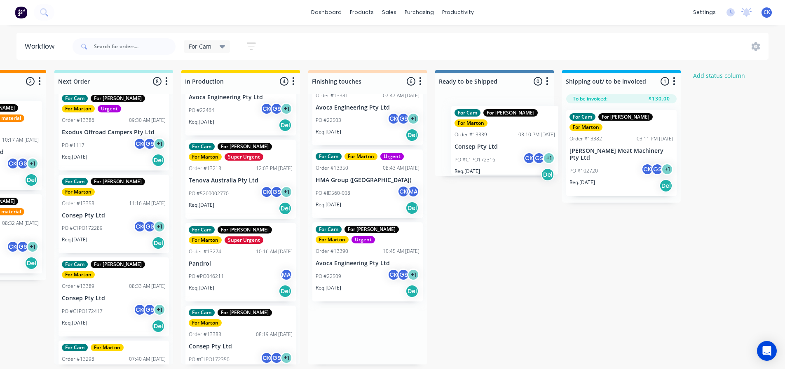
drag, startPoint x: 380, startPoint y: 306, endPoint x: 504, endPoint y: 132, distance: 213.6
click at [504, 132] on div "Submitted 1 Status colour #32CD32 hex #32CD32 Save Cancel Summaries Total order…" at bounding box center [344, 217] width 1135 height 295
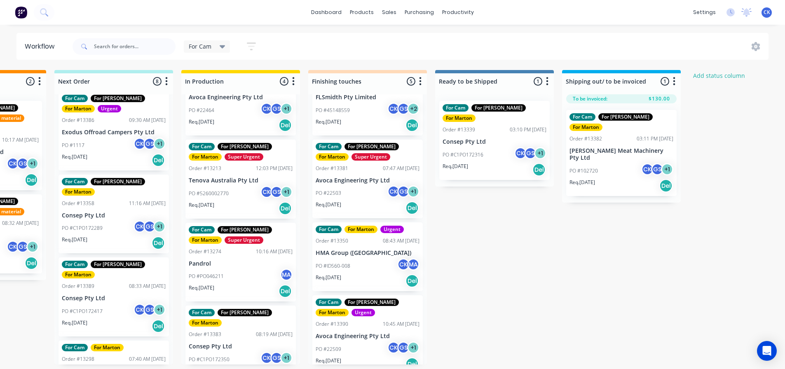
click at [347, 310] on span "[PERSON_NAME] (You)" at bounding box center [365, 314] width 61 height 9
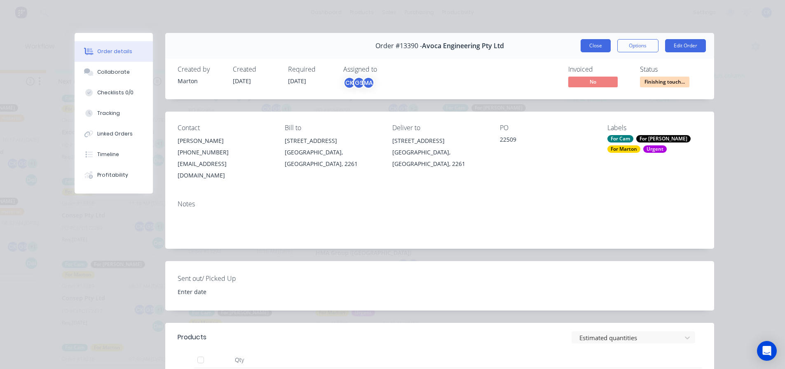
click at [594, 44] on button "Close" at bounding box center [596, 45] width 30 height 13
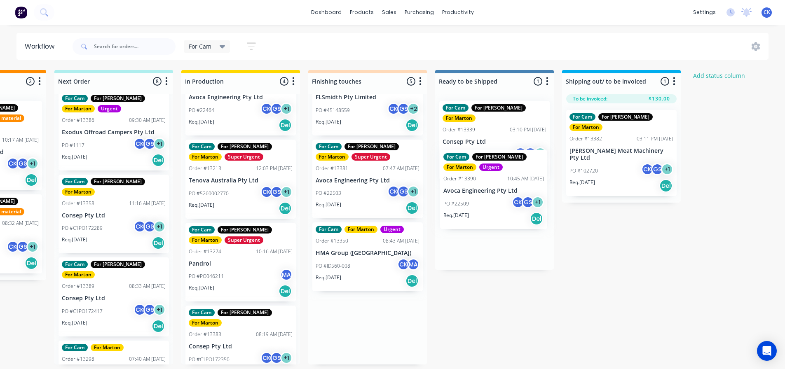
drag, startPoint x: 357, startPoint y: 340, endPoint x: 488, endPoint y: 204, distance: 188.6
click at [488, 204] on div "Submitted 1 Status colour #32CD32 hex #32CD32 Save Cancel Summaries Total order…" at bounding box center [344, 217] width 1135 height 295
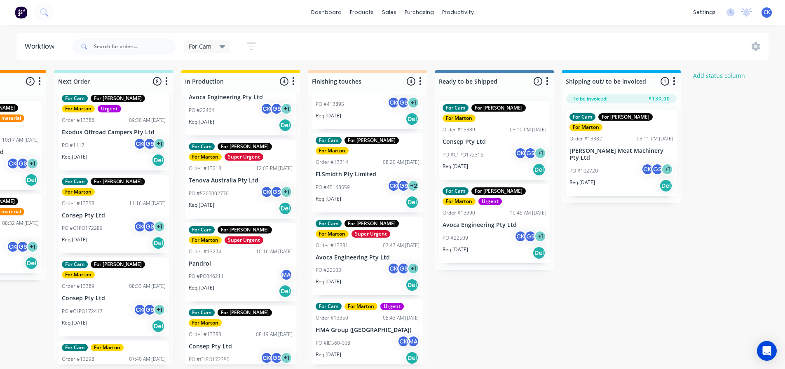
scroll to position [45, 0]
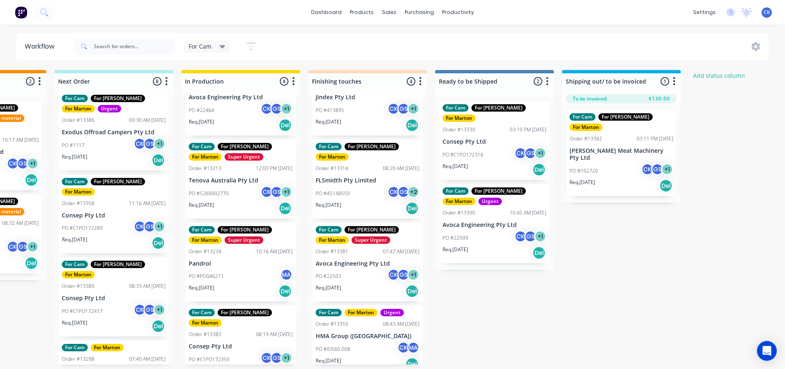
click at [369, 232] on div "For Cam For Gary For Marton Super Urgent Order #13381 07:47 AM 07/10/25 Avoca E…" at bounding box center [367, 262] width 110 height 79
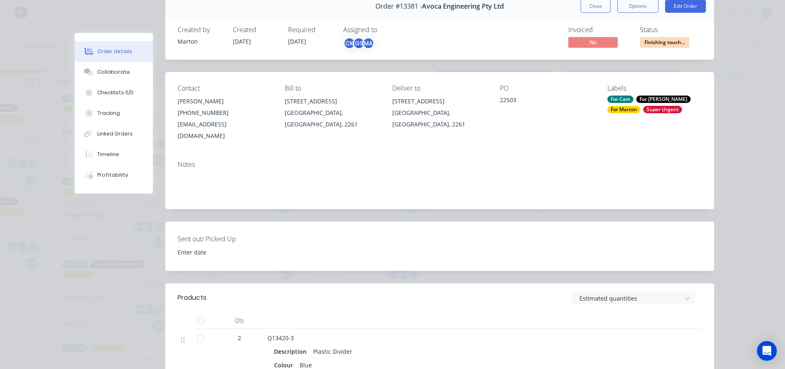
scroll to position [0, 0]
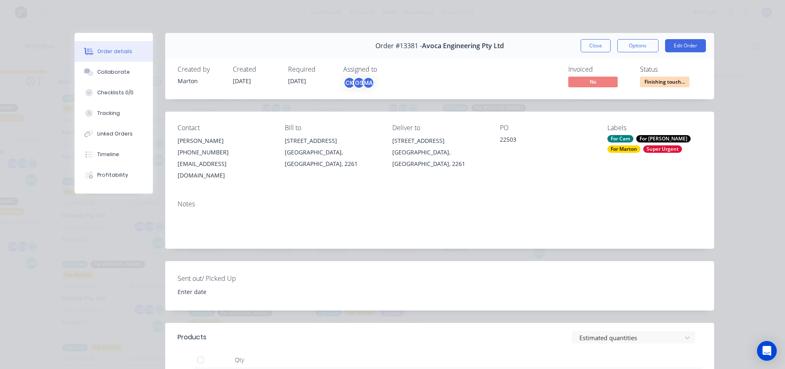
drag, startPoint x: 603, startPoint y: 40, endPoint x: 601, endPoint y: 44, distance: 4.2
click at [603, 40] on button "Close" at bounding box center [596, 45] width 30 height 13
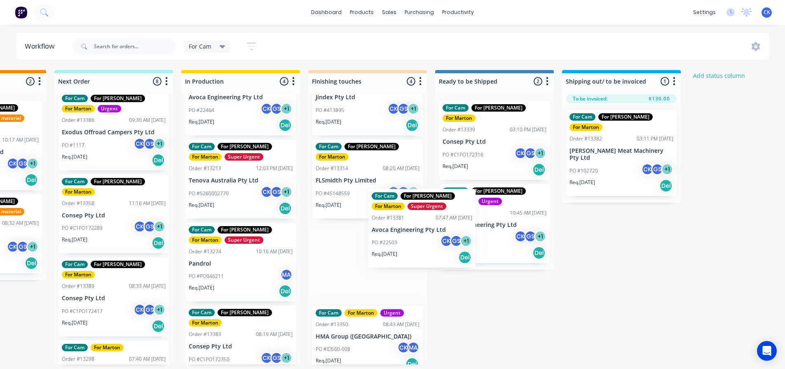
drag, startPoint x: 371, startPoint y: 267, endPoint x: 457, endPoint y: 234, distance: 92.8
click at [457, 234] on div "Submitted 1 Status colour #32CD32 hex #32CD32 Save Cancel Summaries Total order…" at bounding box center [344, 217] width 1135 height 295
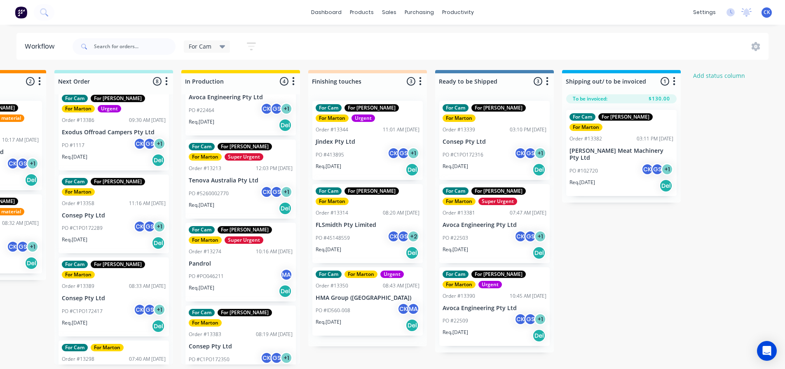
scroll to position [0, 217]
click at [368, 246] on div "Req. 09/10/25 Del" at bounding box center [368, 253] width 104 height 14
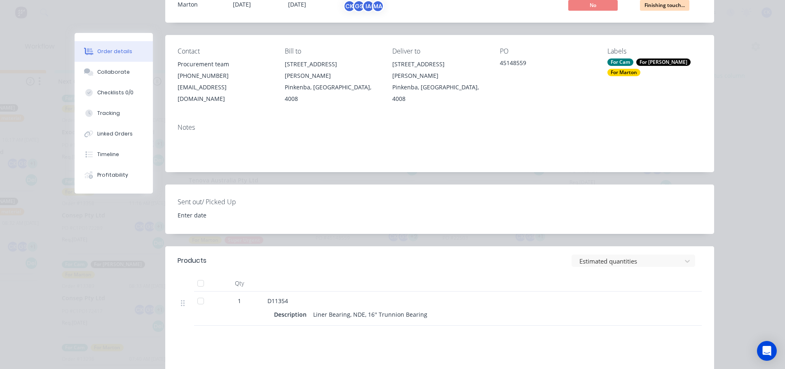
scroll to position [0, 0]
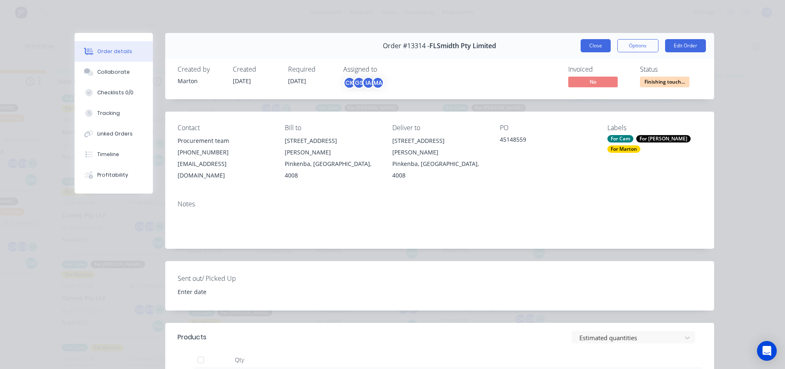
click at [589, 43] on button "Close" at bounding box center [596, 45] width 30 height 13
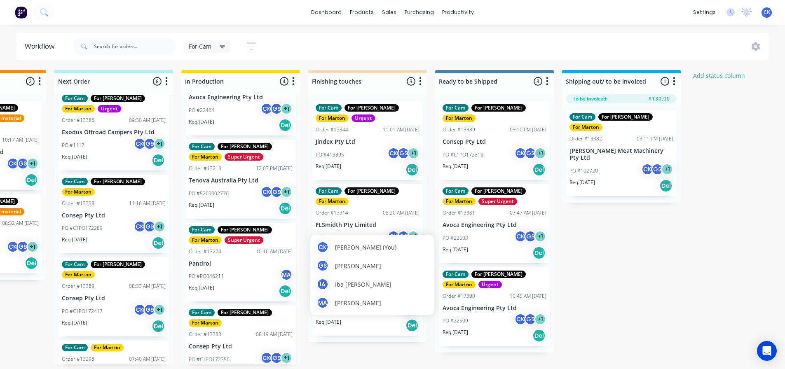
click at [360, 237] on div "CK Cameron Kotthoff (You) GS Gergely Szabo IA Iba Appleby MA Marton Agocs" at bounding box center [372, 275] width 124 height 80
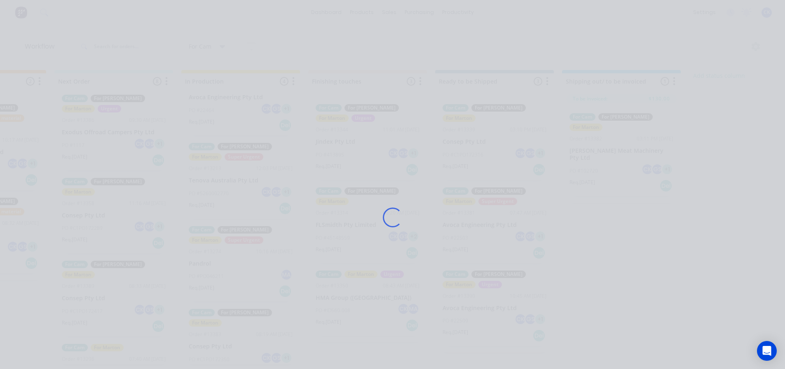
click at [366, 224] on div "Loading..." at bounding box center [392, 217] width 659 height 369
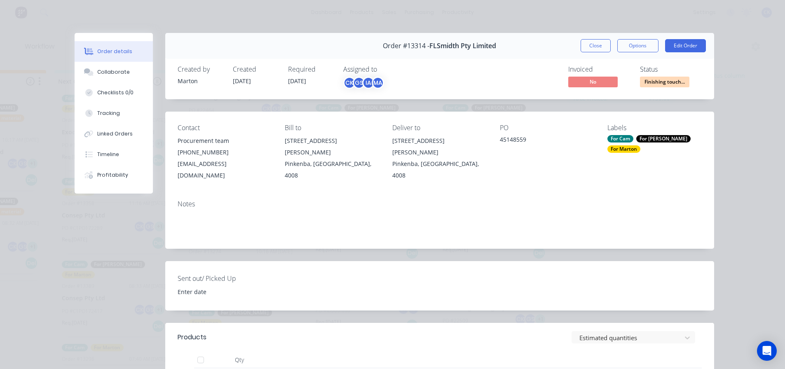
click at [584, 54] on div "Order #13314 - FLSmidth Pty Limited Close Options Edit Order" at bounding box center [439, 46] width 549 height 26
click at [584, 49] on button "Close" at bounding box center [596, 45] width 30 height 13
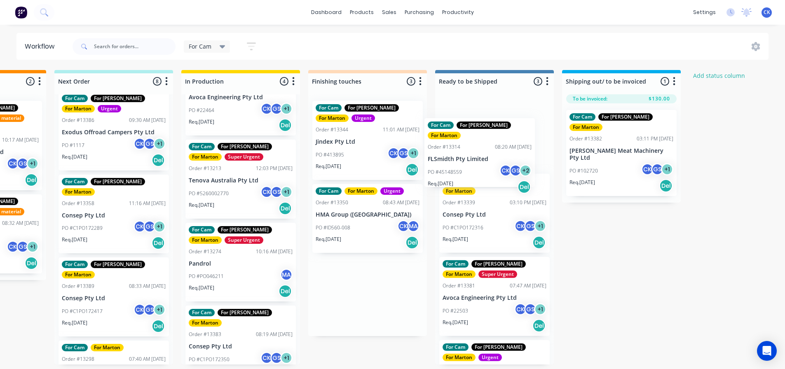
drag, startPoint x: 363, startPoint y: 221, endPoint x: 481, endPoint y: 149, distance: 138.9
click at [481, 149] on div "Submitted 1 Status colour #32CD32 hex #32CD32 Save Cancel Summaries Total order…" at bounding box center [344, 217] width 1135 height 295
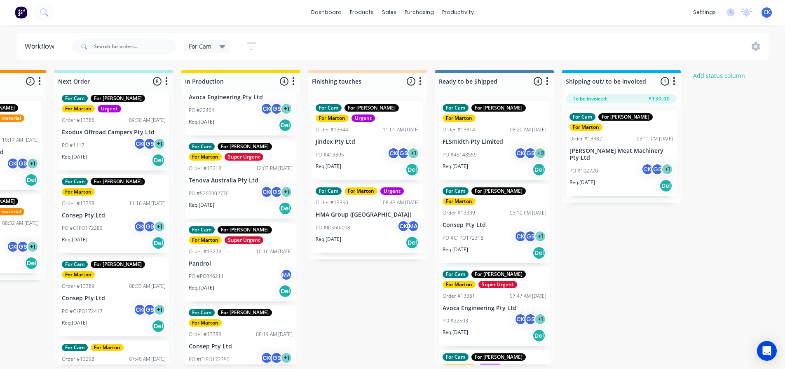
click at [371, 164] on div "Req. 02/10/25 Del" at bounding box center [368, 170] width 104 height 14
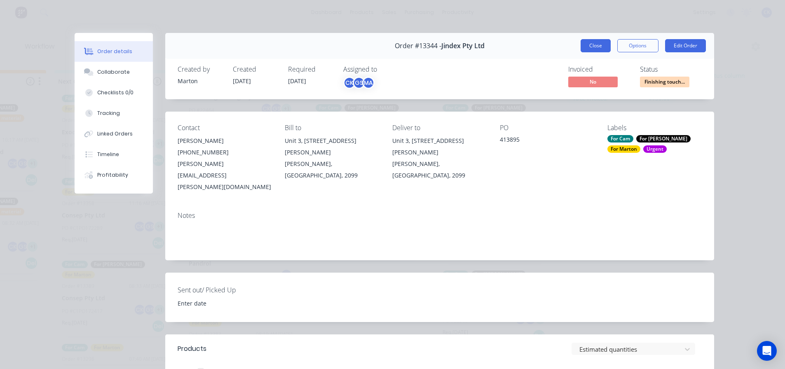
click at [593, 42] on button "Close" at bounding box center [596, 45] width 30 height 13
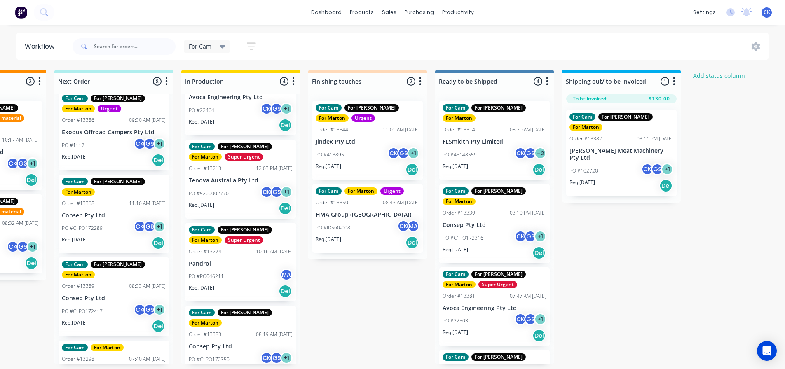
click at [369, 230] on div "PO #ID560-008 CK MA" at bounding box center [368, 228] width 104 height 16
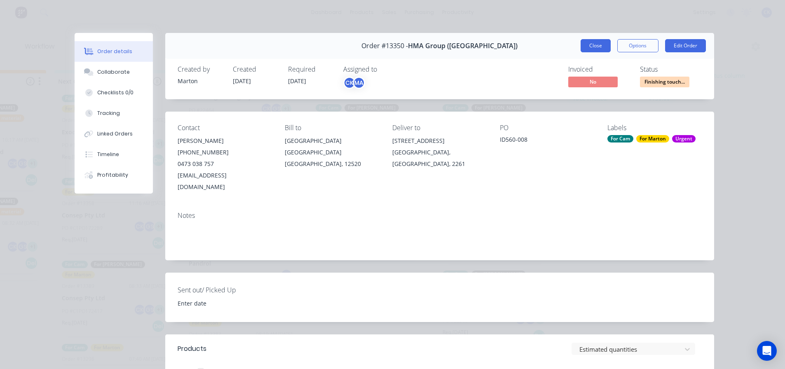
click at [587, 41] on button "Close" at bounding box center [596, 45] width 30 height 13
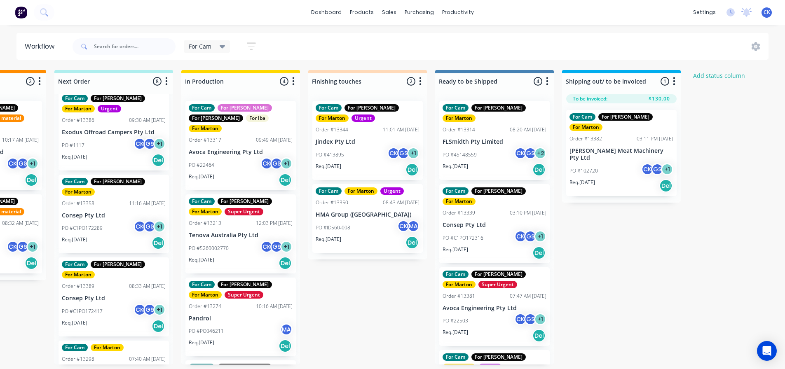
click at [246, 157] on div "PO #22464 CK GS + 1" at bounding box center [241, 165] width 104 height 16
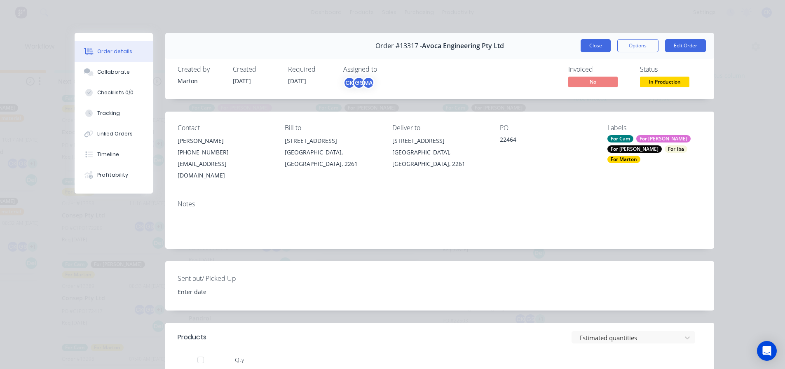
click at [582, 45] on button "Close" at bounding box center [596, 45] width 30 height 13
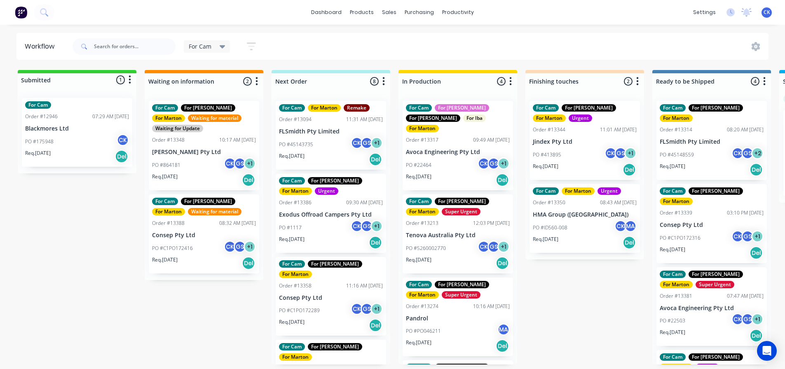
click at [199, 235] on p "Consep Pty Ltd" at bounding box center [204, 235] width 104 height 7
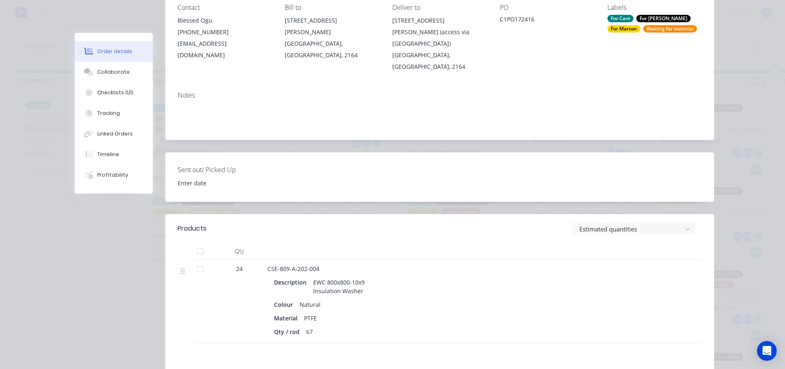
scroll to position [124, 0]
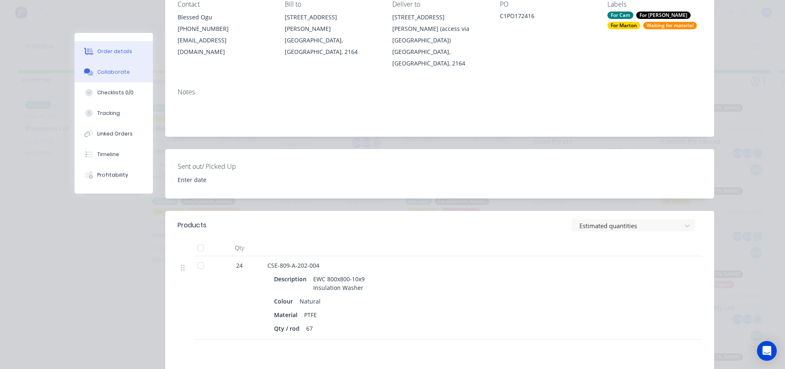
click at [122, 69] on div "Collaborate" at bounding box center [113, 71] width 33 height 7
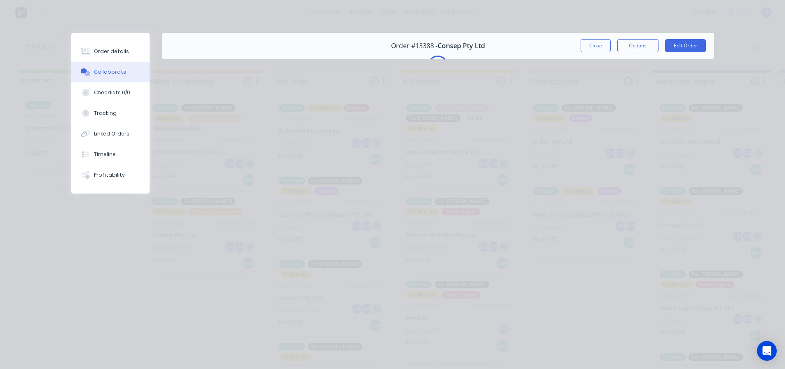
scroll to position [0, 0]
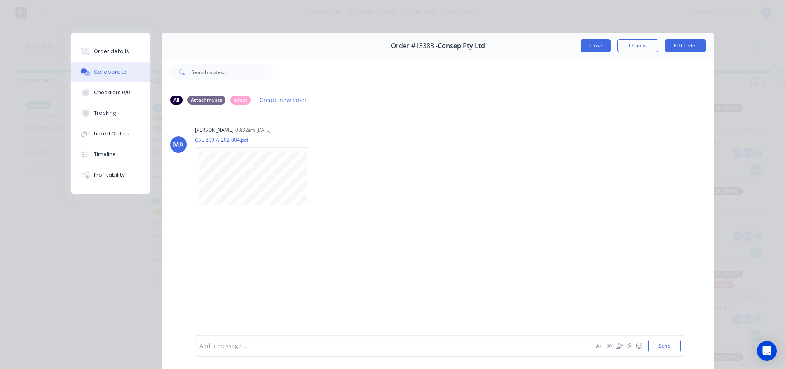
click at [601, 44] on button "Close" at bounding box center [596, 45] width 30 height 13
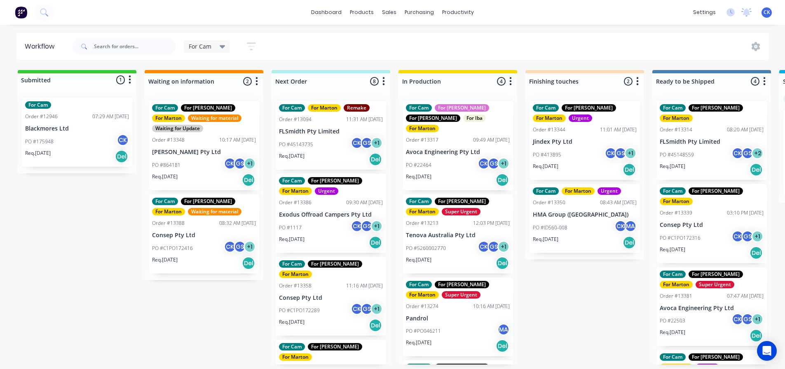
click at [94, 152] on div "Req. 08/05/25 Del" at bounding box center [77, 157] width 104 height 14
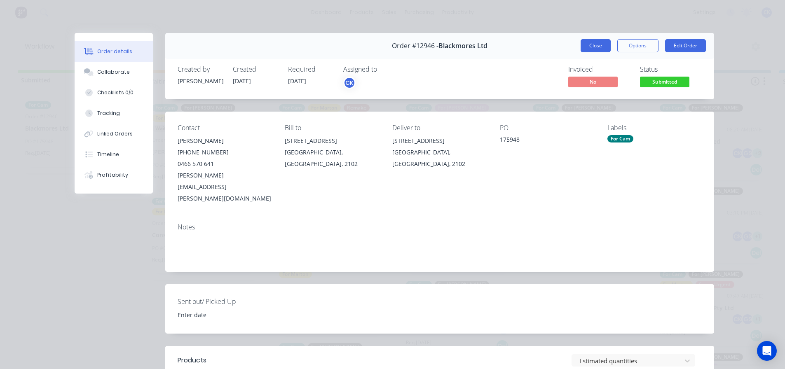
click at [585, 52] on button "Close" at bounding box center [596, 45] width 30 height 13
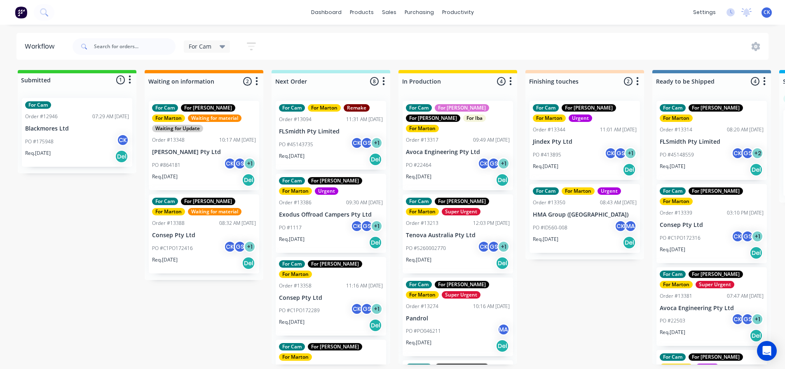
click at [311, 231] on div "PO #1117 CK GS + 1" at bounding box center [331, 228] width 104 height 16
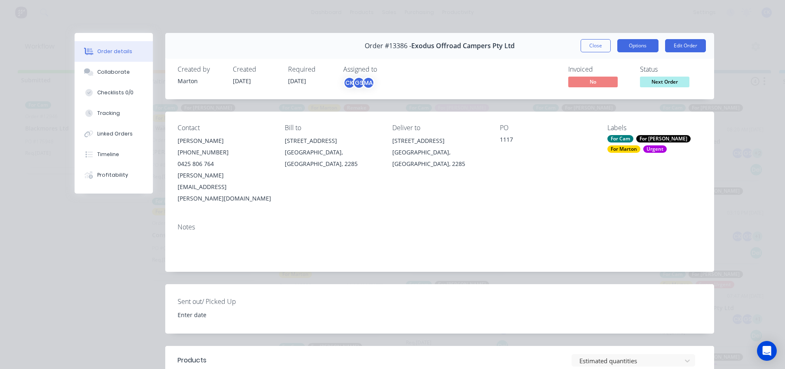
click at [636, 41] on button "Options" at bounding box center [637, 45] width 41 height 13
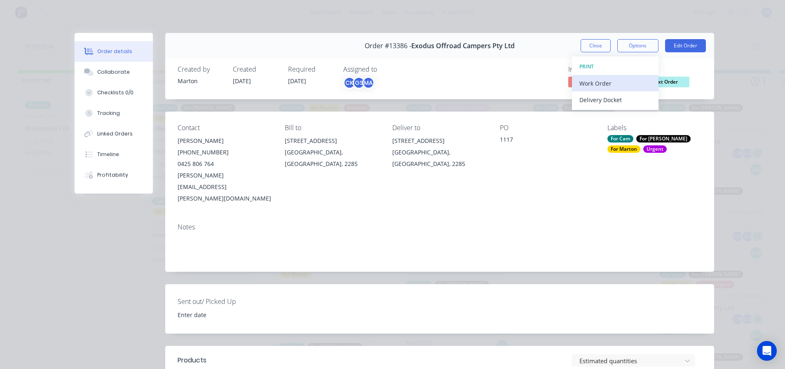
click at [613, 84] on div "Work Order" at bounding box center [615, 83] width 72 height 12
click at [600, 97] on div "Standard" at bounding box center [615, 100] width 72 height 12
